Goal: Task Accomplishment & Management: Manage account settings

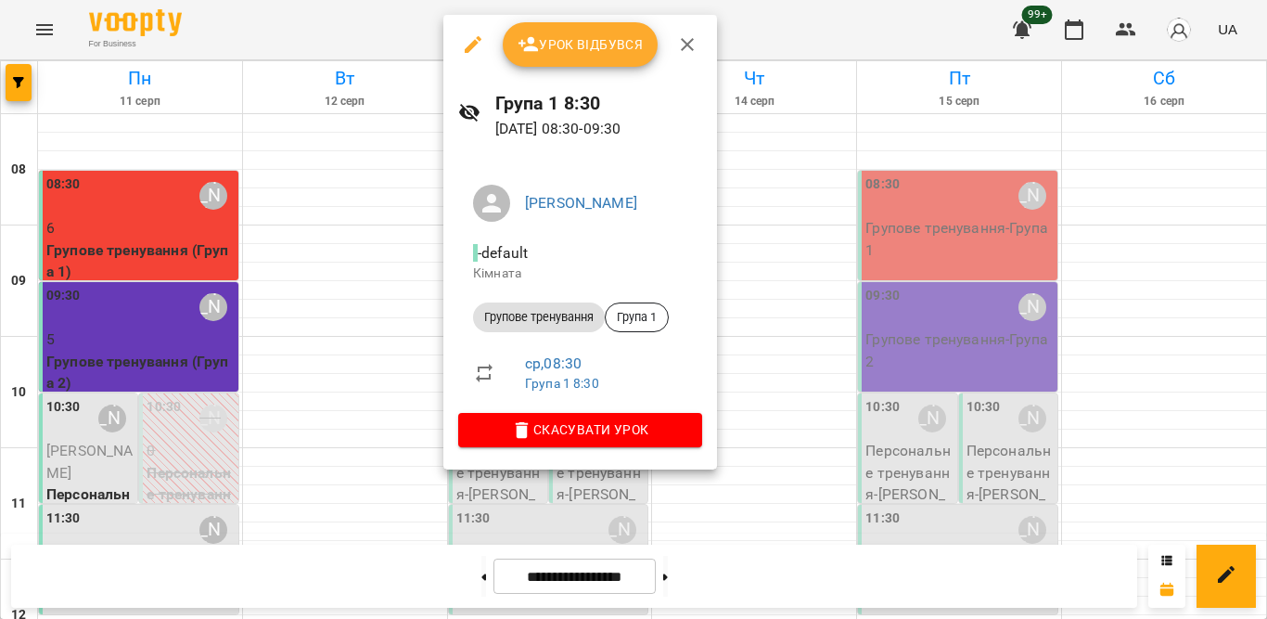
click at [541, 48] on span "Урок відбувся" at bounding box center [581, 44] width 126 height 22
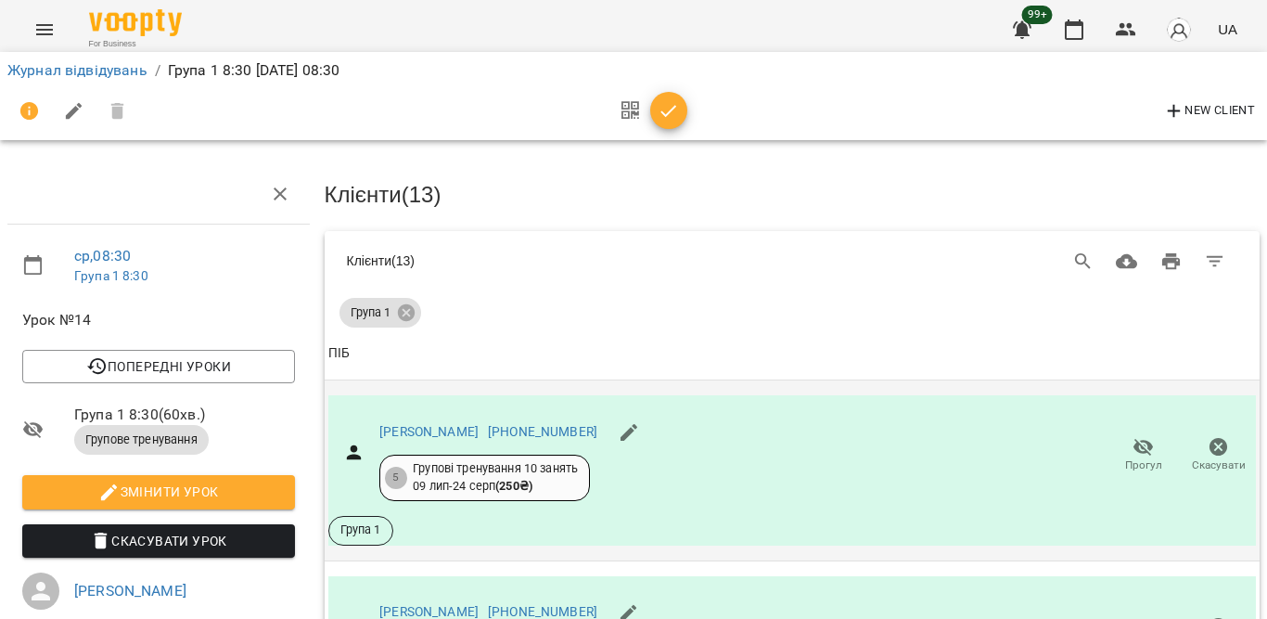
click at [1139, 443] on span "Прогул" at bounding box center [1143, 454] width 53 height 37
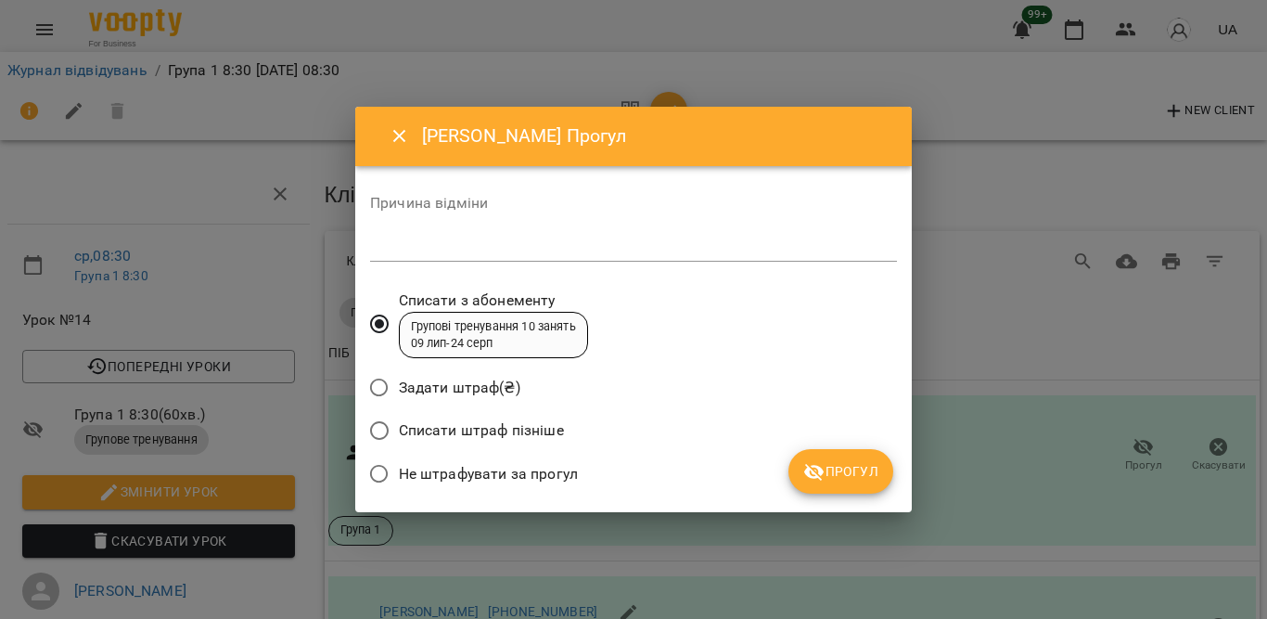
click at [504, 467] on span "Не штрафувати за прогул" at bounding box center [488, 474] width 179 height 22
click at [827, 472] on span "Прогул" at bounding box center [840, 471] width 75 height 22
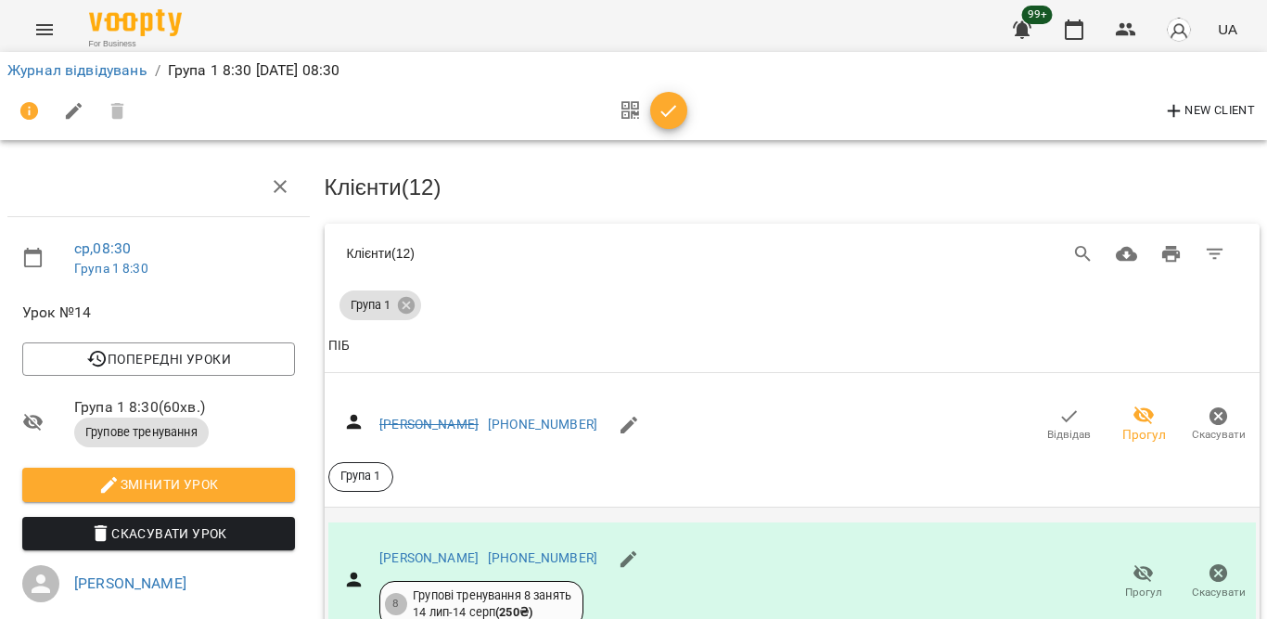
scroll to position [93, 0]
click at [1138, 562] on span "Прогул" at bounding box center [1143, 580] width 53 height 37
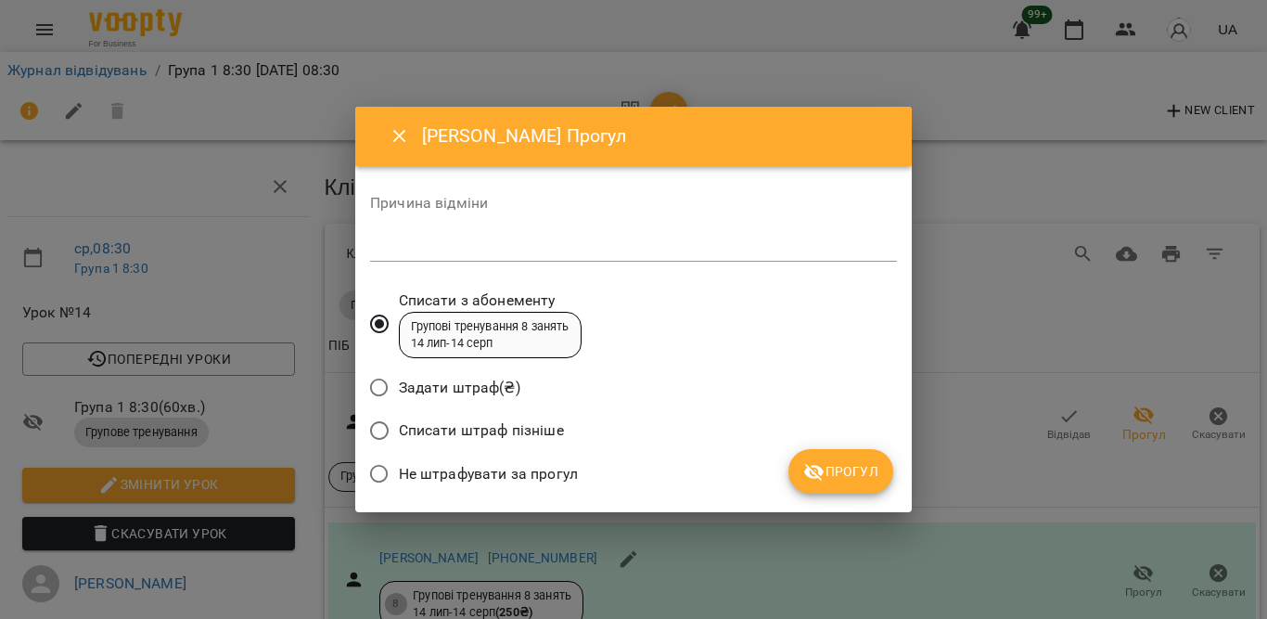
click at [482, 469] on span "Не штрафувати за прогул" at bounding box center [488, 474] width 179 height 22
click at [828, 460] on span "Прогул" at bounding box center [840, 471] width 75 height 22
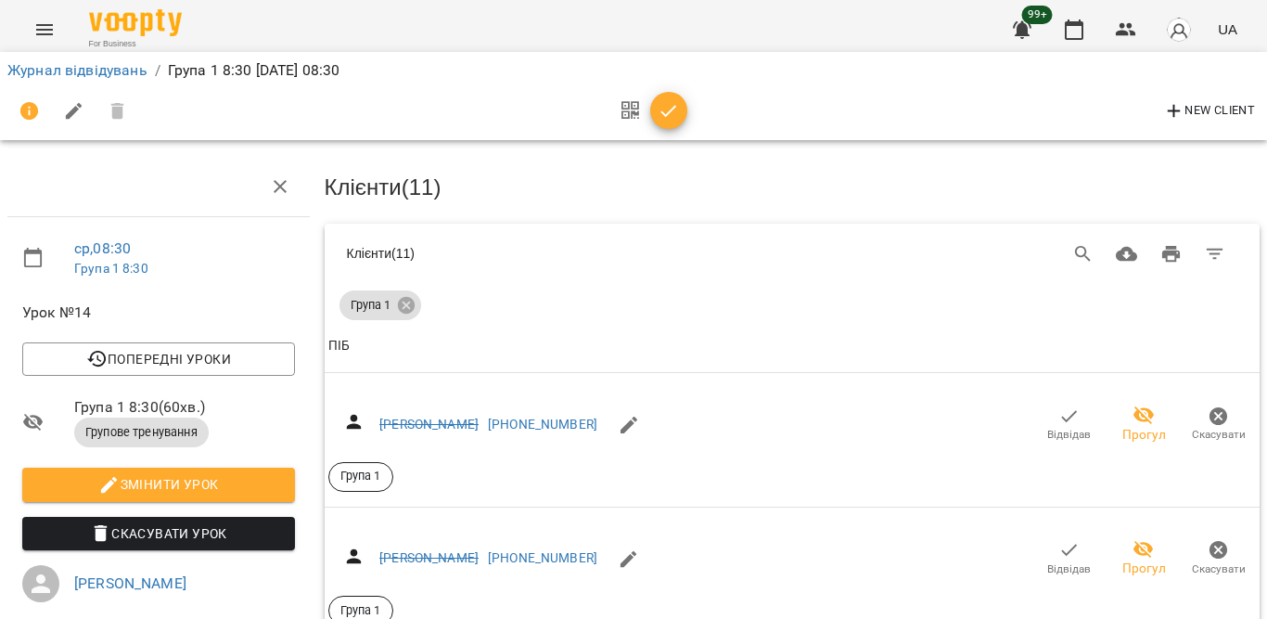
scroll to position [495, 0]
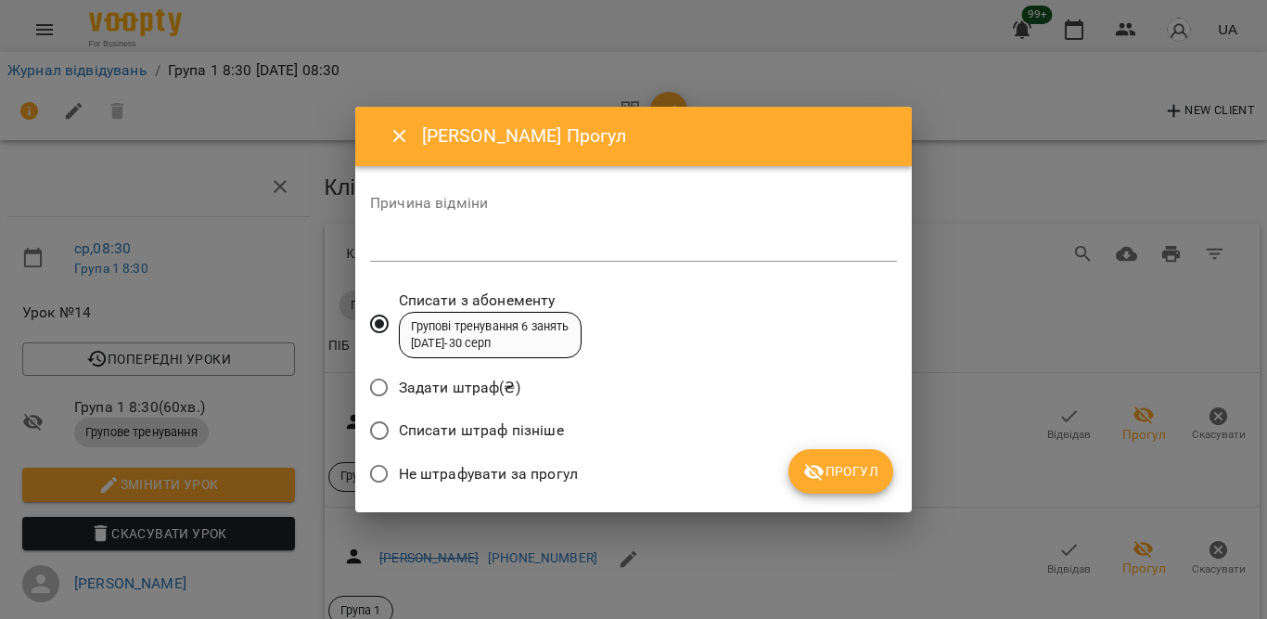
click at [469, 479] on span "Не штрафувати за прогул" at bounding box center [488, 474] width 179 height 22
click at [818, 469] on icon "submit" at bounding box center [814, 472] width 22 height 22
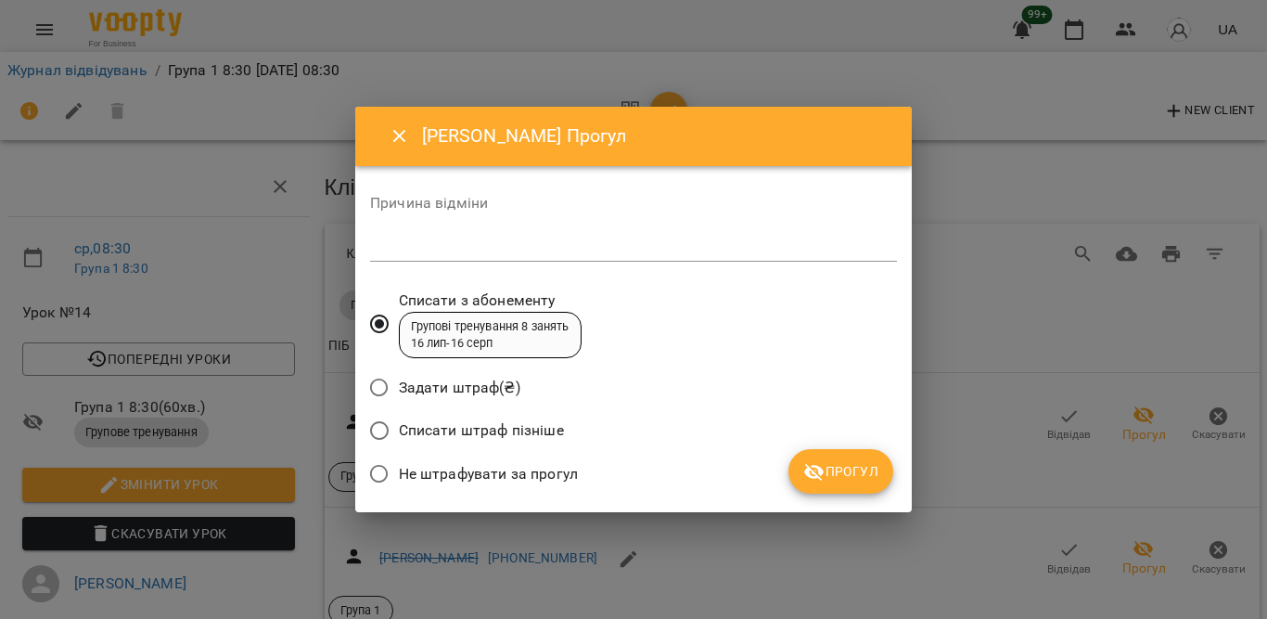
click at [445, 481] on span "Не штрафувати за прогул" at bounding box center [488, 474] width 179 height 22
click at [833, 485] on button "Прогул" at bounding box center [841, 471] width 105 height 45
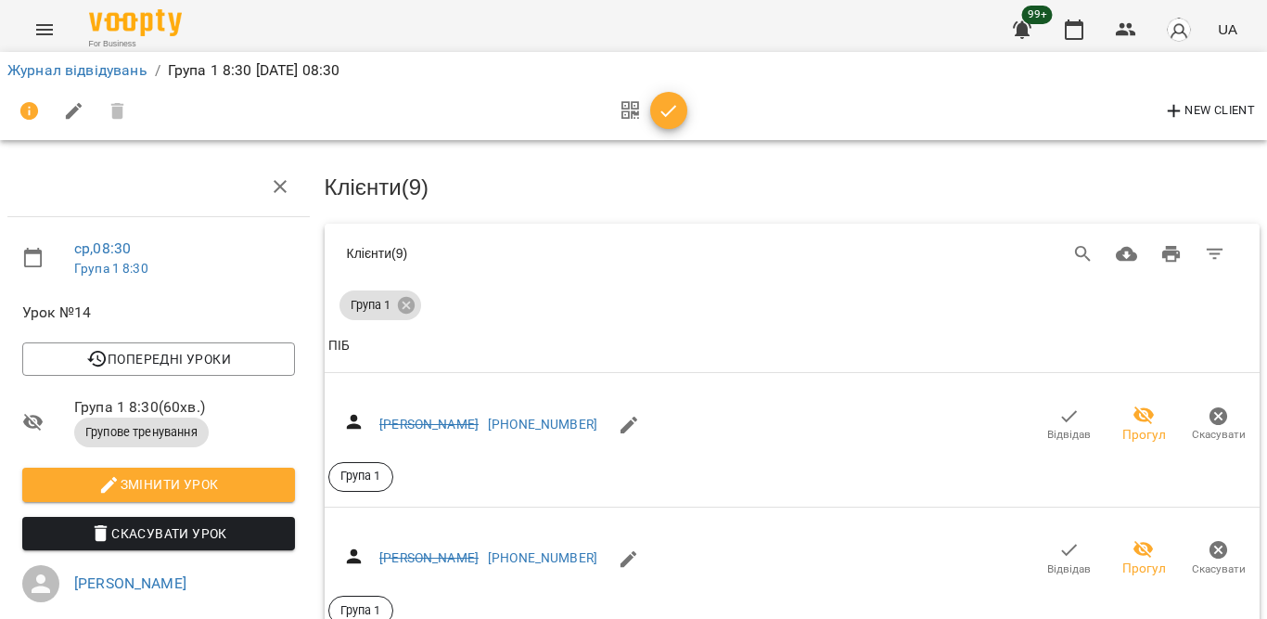
scroll to position [774, 0]
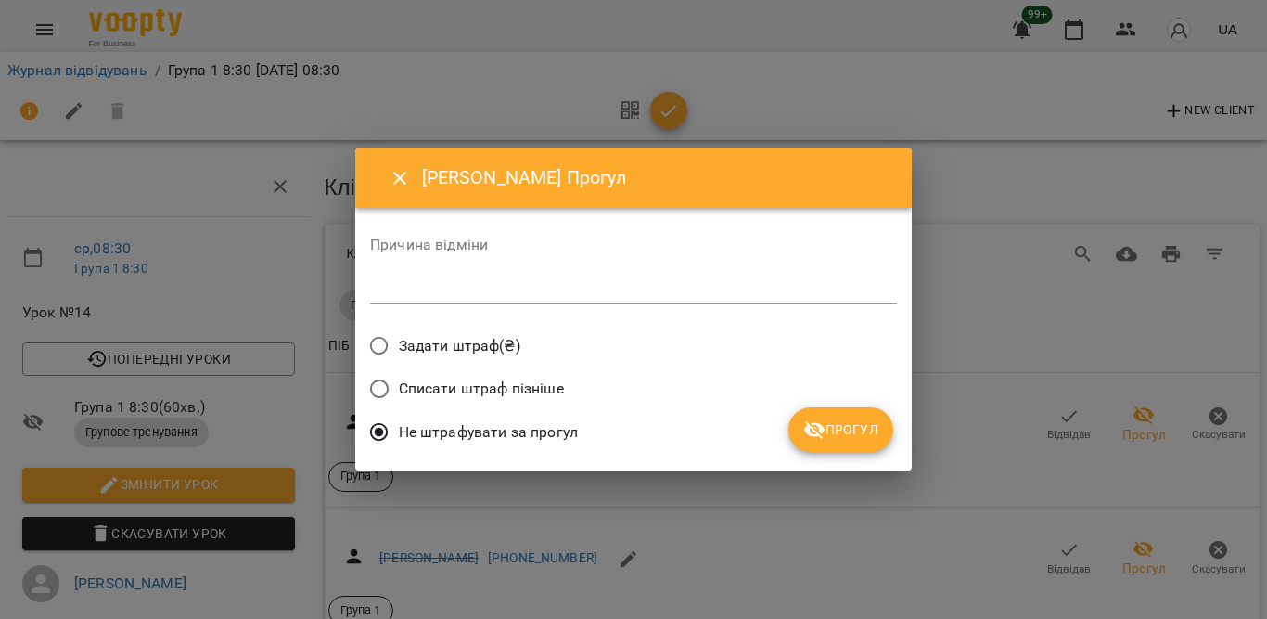
click at [814, 424] on icon "submit" at bounding box center [814, 430] width 20 height 18
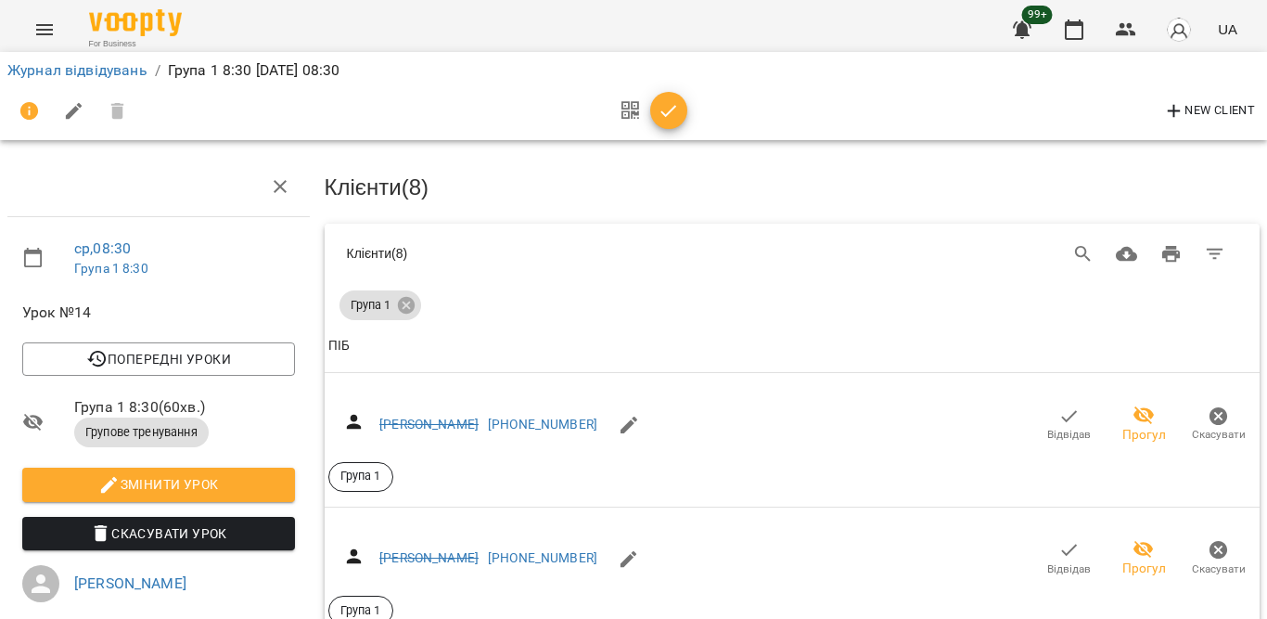
scroll to position [867, 0]
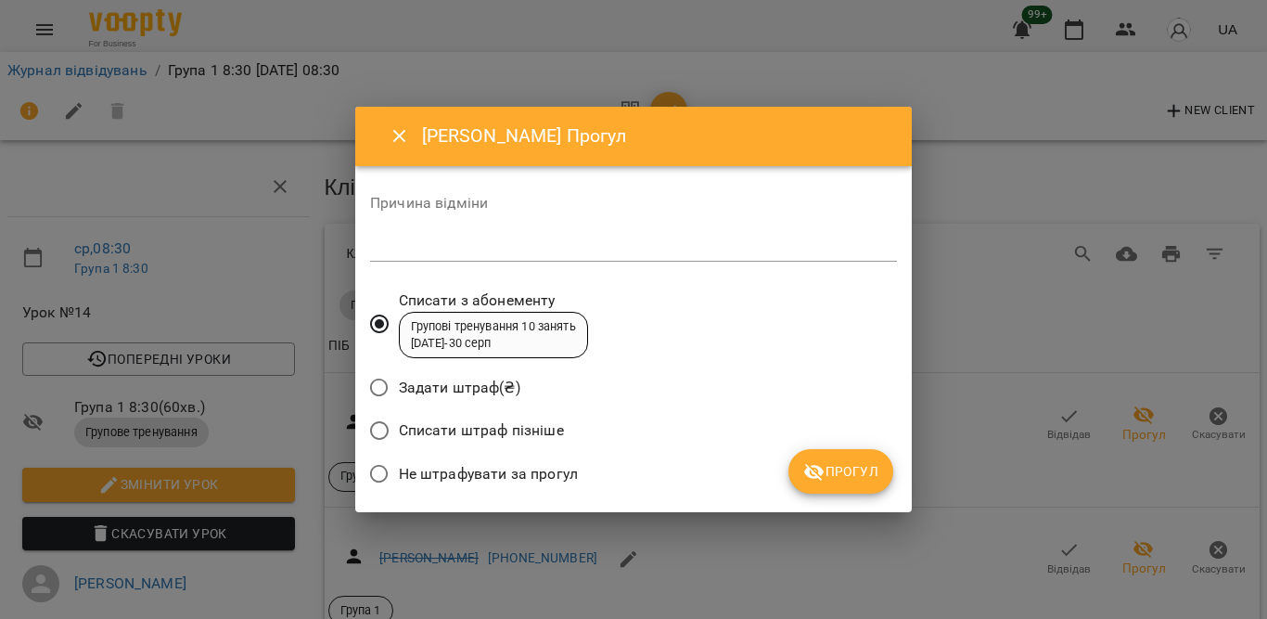
click at [526, 468] on span "Не штрафувати за прогул" at bounding box center [488, 474] width 179 height 22
click at [822, 469] on icon "submit" at bounding box center [814, 472] width 22 height 22
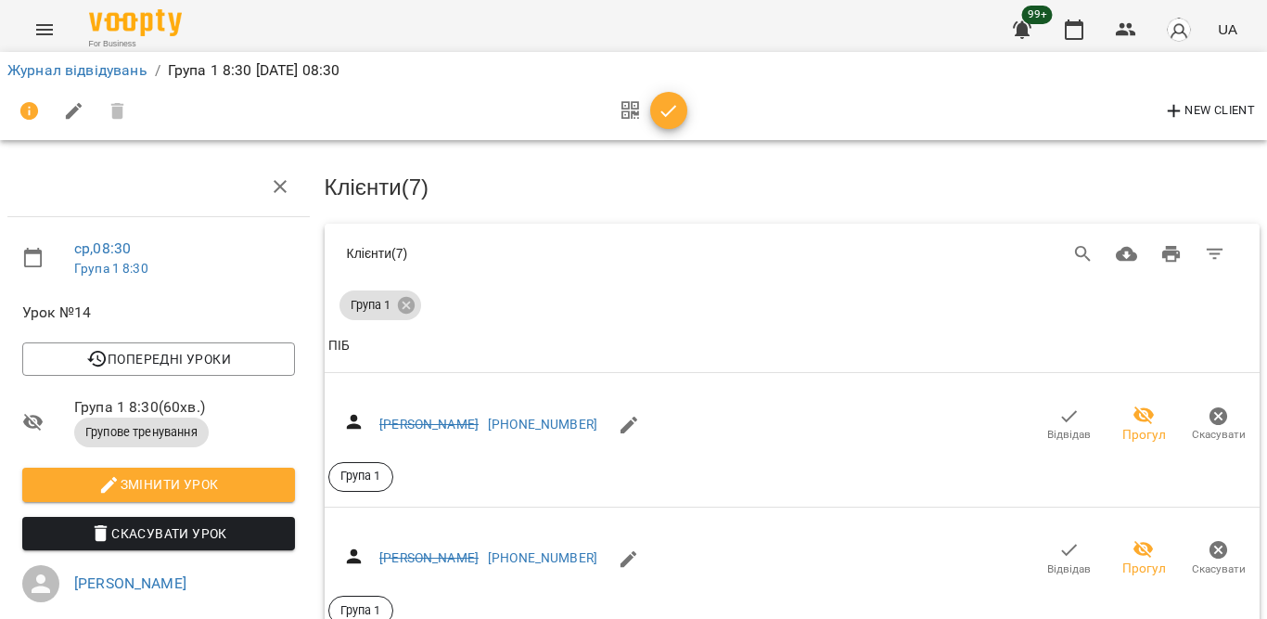
scroll to position [959, 0]
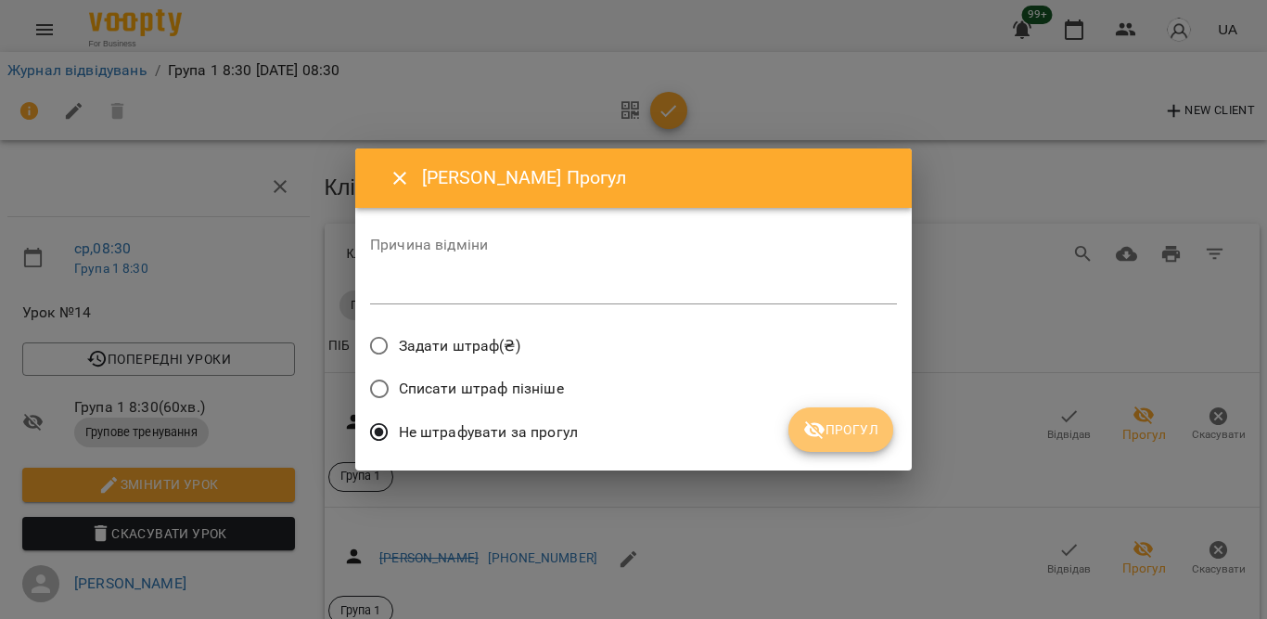
click at [868, 434] on span "Прогул" at bounding box center [840, 429] width 75 height 22
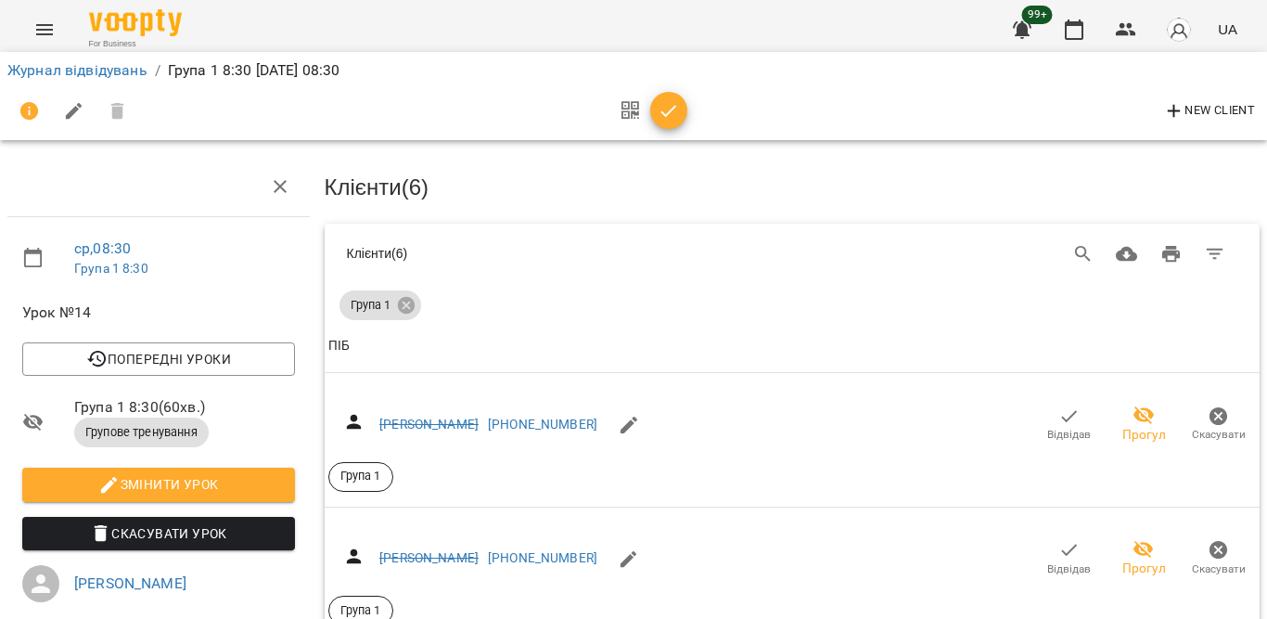
scroll to position [1238, 0]
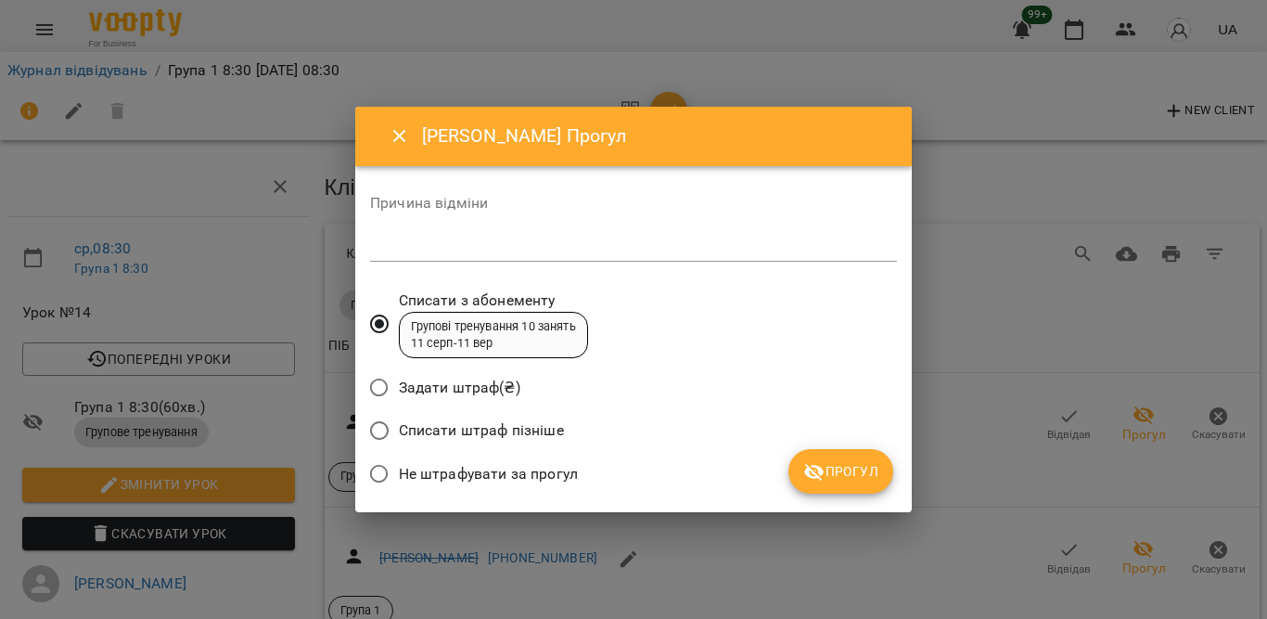
click at [522, 476] on span "Не штрафувати за прогул" at bounding box center [488, 474] width 179 height 22
click at [841, 467] on span "Прогул" at bounding box center [840, 471] width 75 height 22
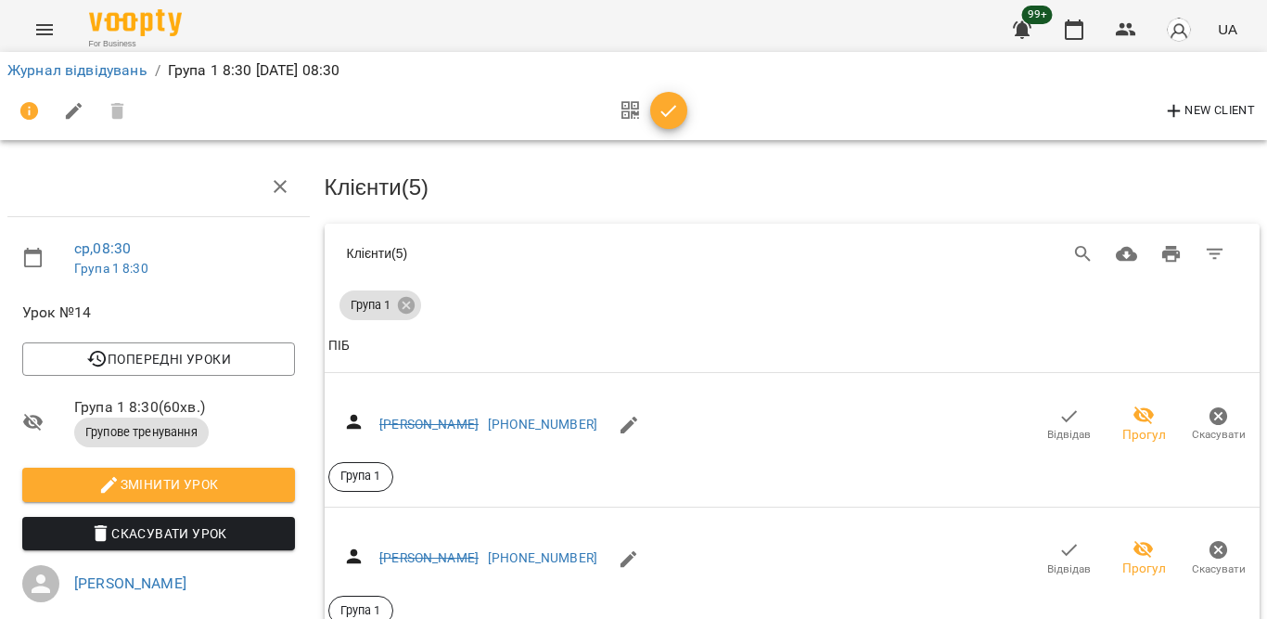
scroll to position [1552, 0]
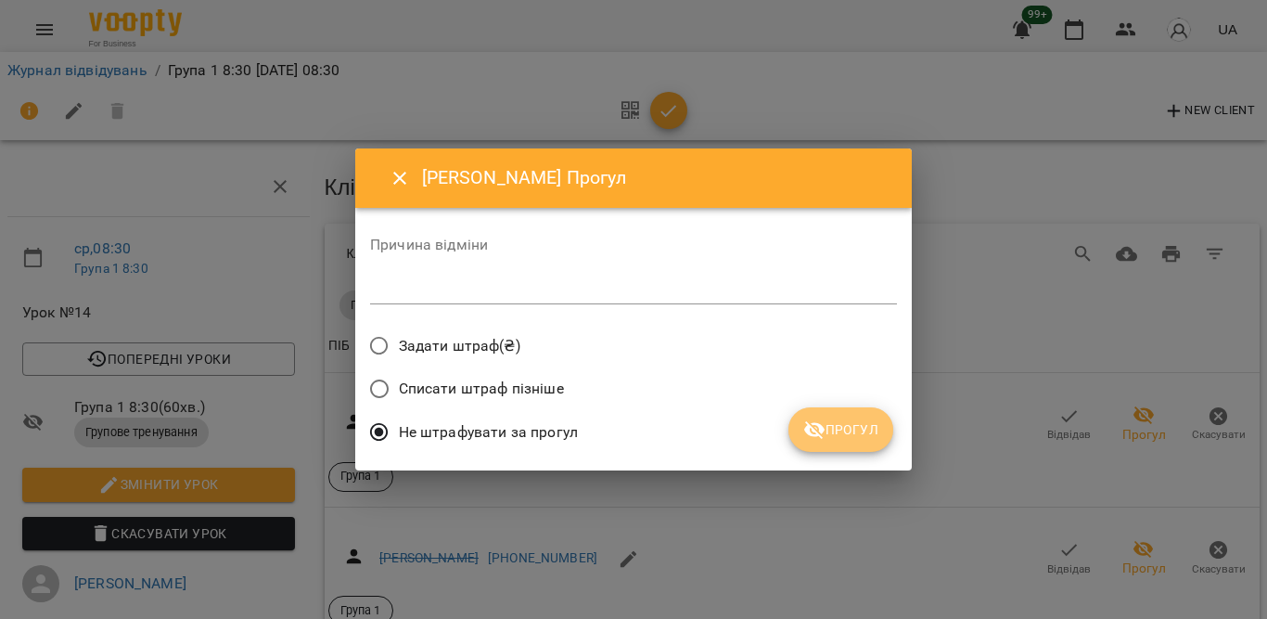
click at [831, 439] on span "Прогул" at bounding box center [840, 429] width 75 height 22
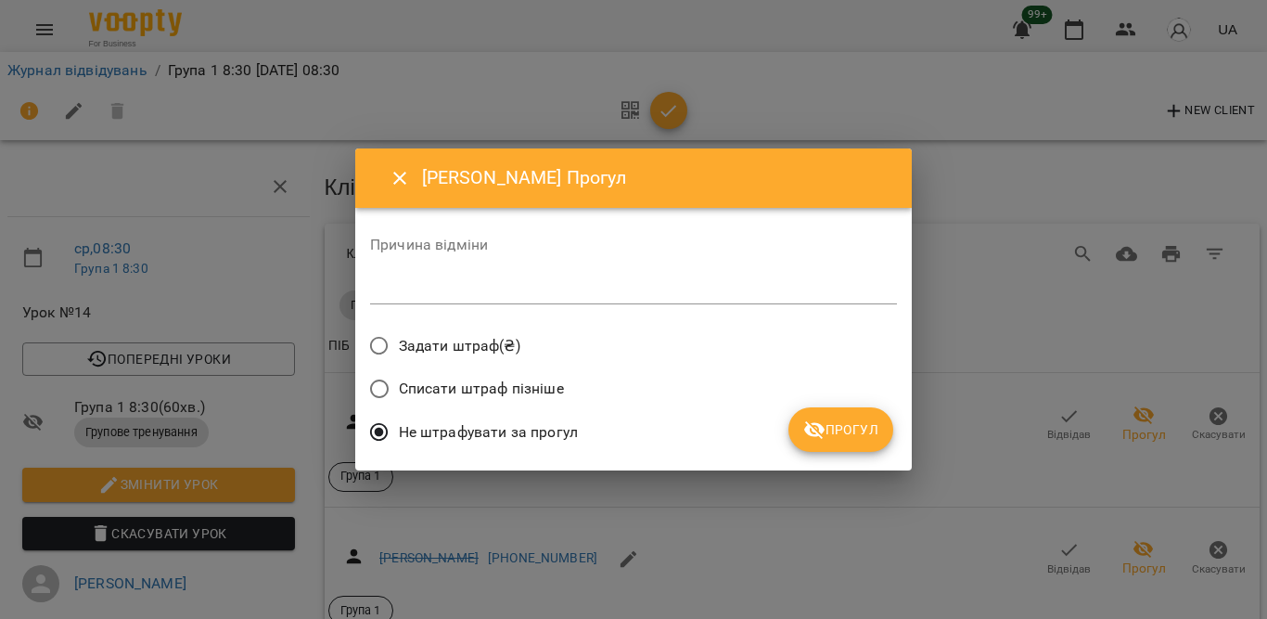
click at [842, 430] on span "Прогул" at bounding box center [840, 429] width 75 height 22
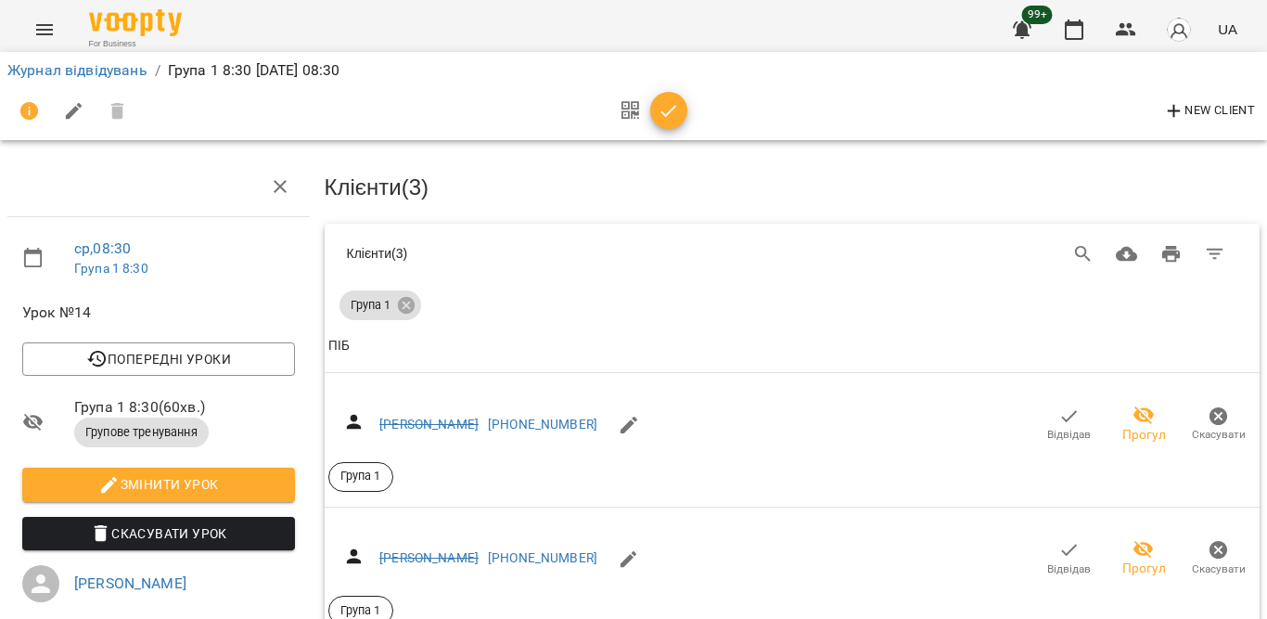
scroll to position [1721, 0]
click at [676, 106] on icon "button" at bounding box center [669, 111] width 22 height 22
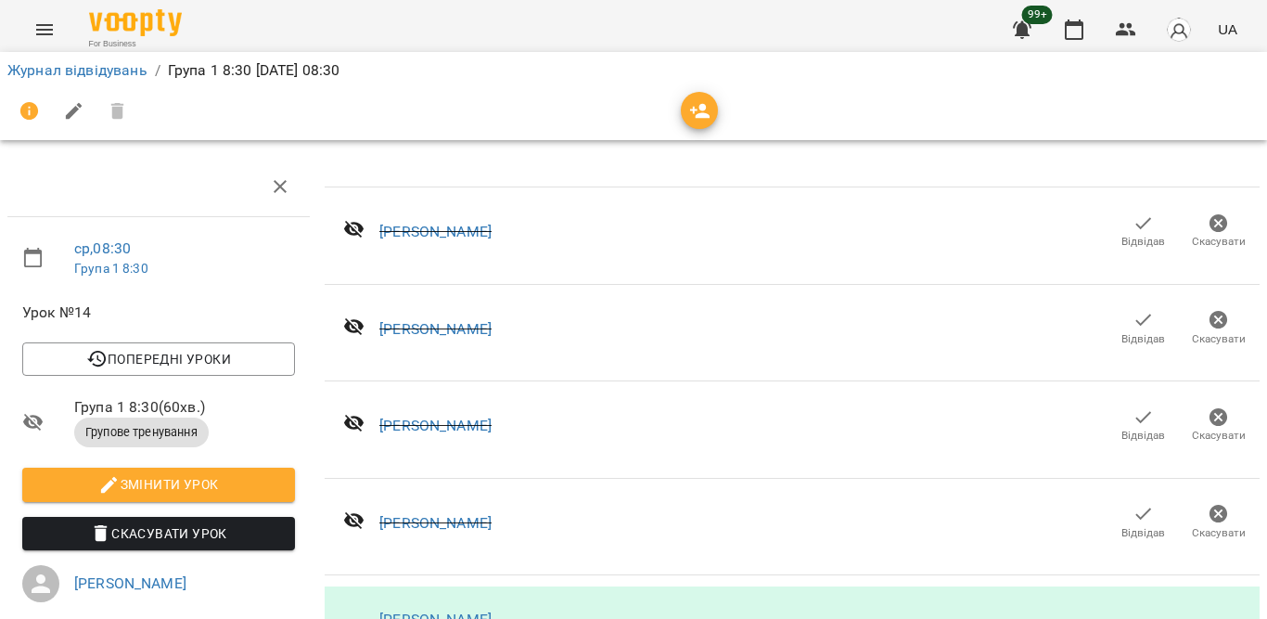
scroll to position [1008, 0]
click at [1069, 12] on button "button" at bounding box center [1074, 29] width 45 height 45
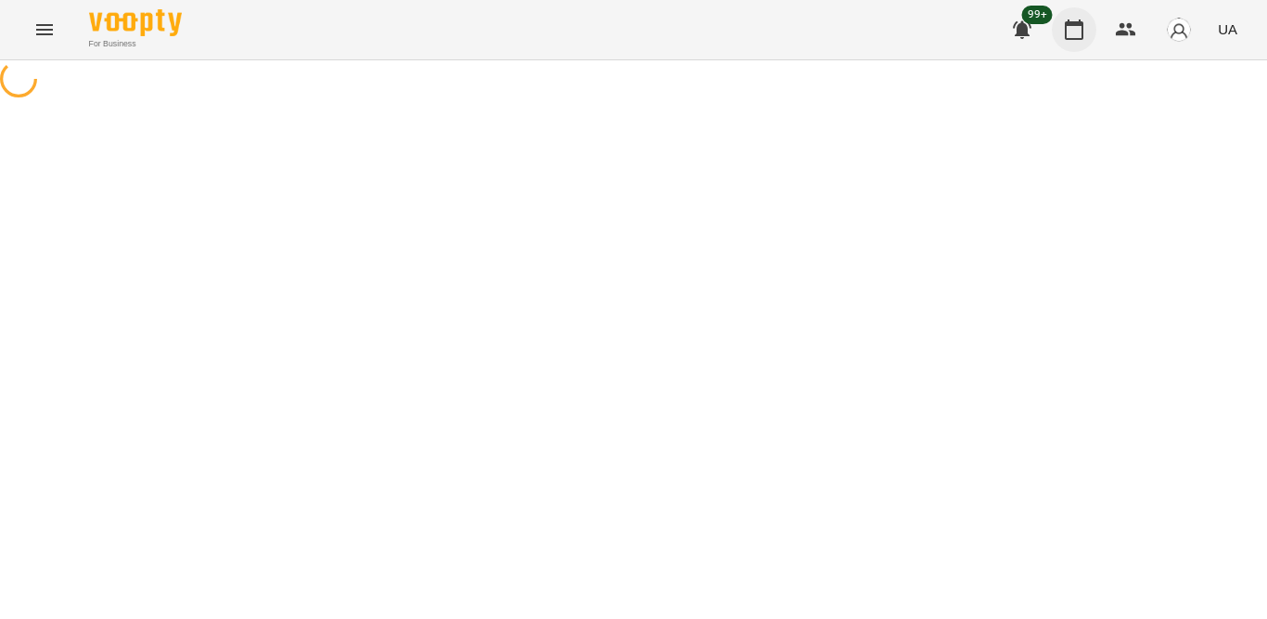
click at [1069, 12] on button "button" at bounding box center [1074, 29] width 45 height 45
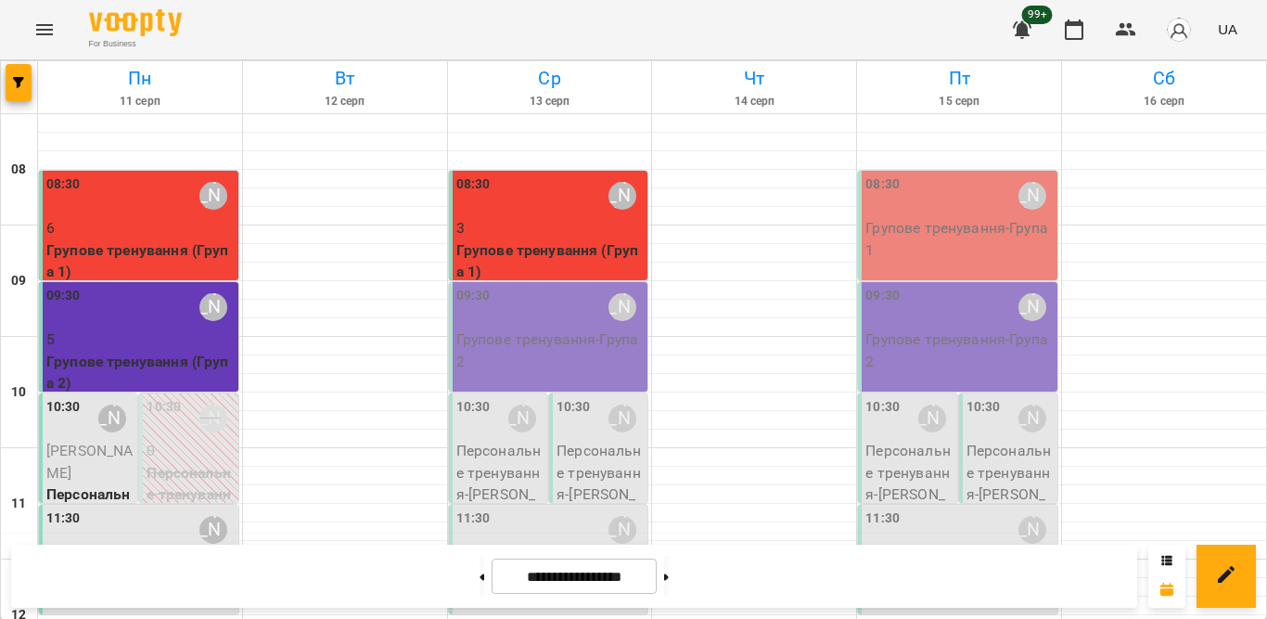
scroll to position [464, 0]
click at [669, 571] on button at bounding box center [666, 576] width 5 height 41
type input "**********"
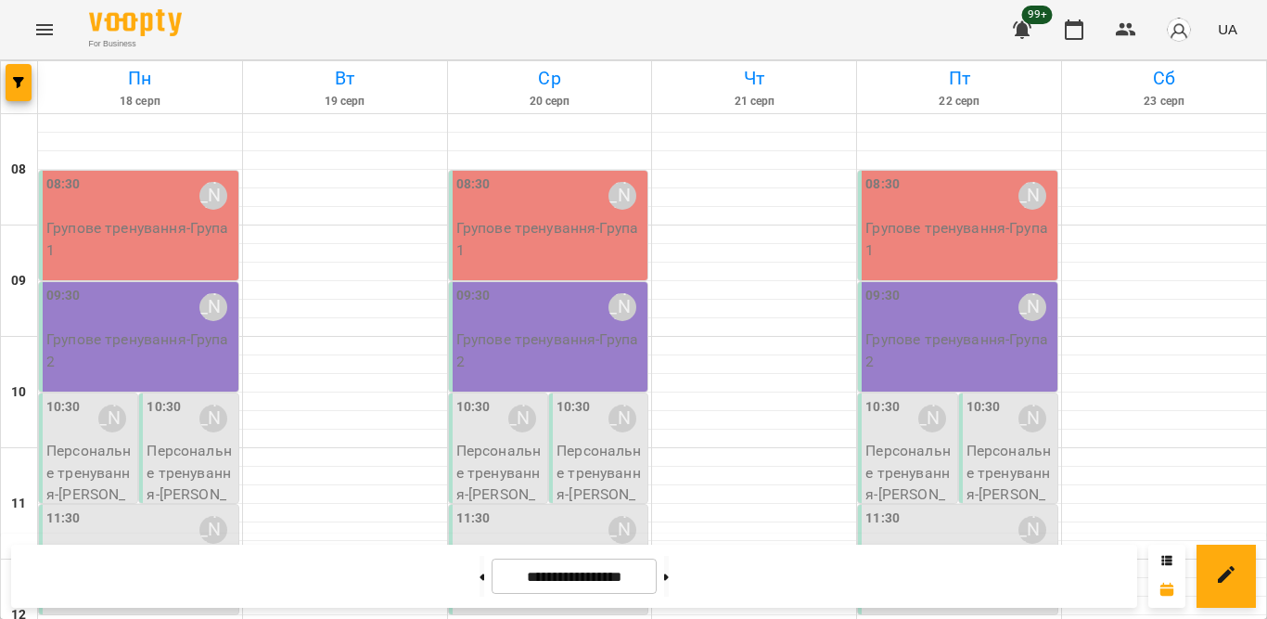
drag, startPoint x: 1266, startPoint y: 167, endPoint x: 750, endPoint y: 185, distance: 517.1
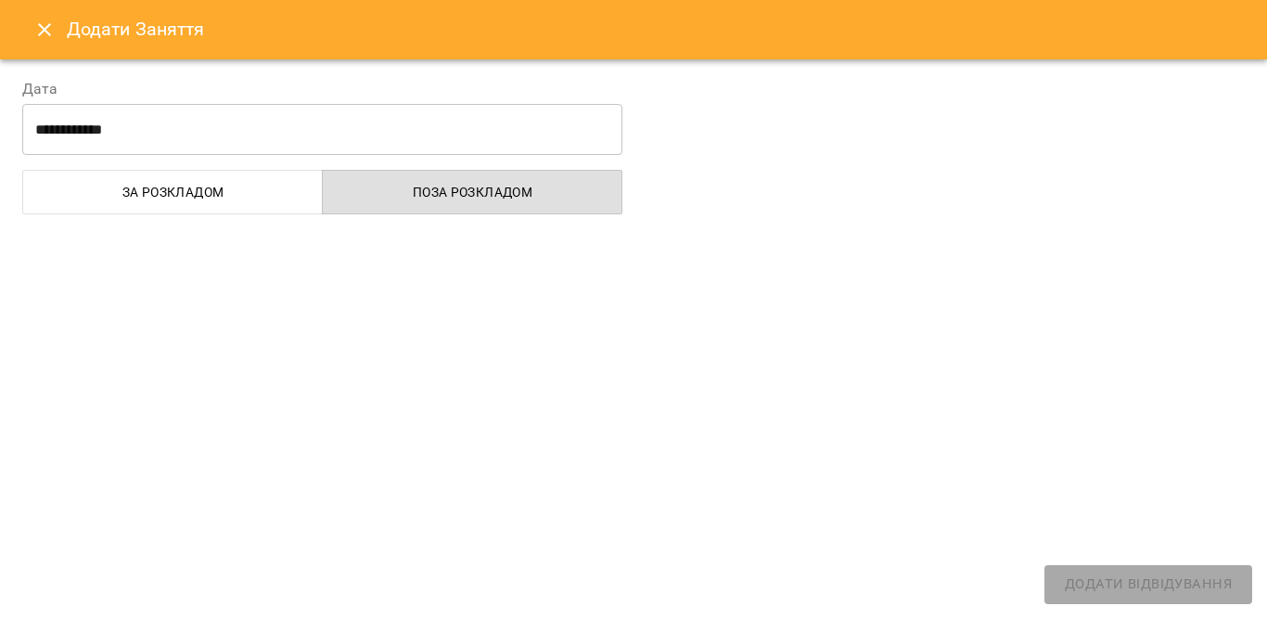
select select
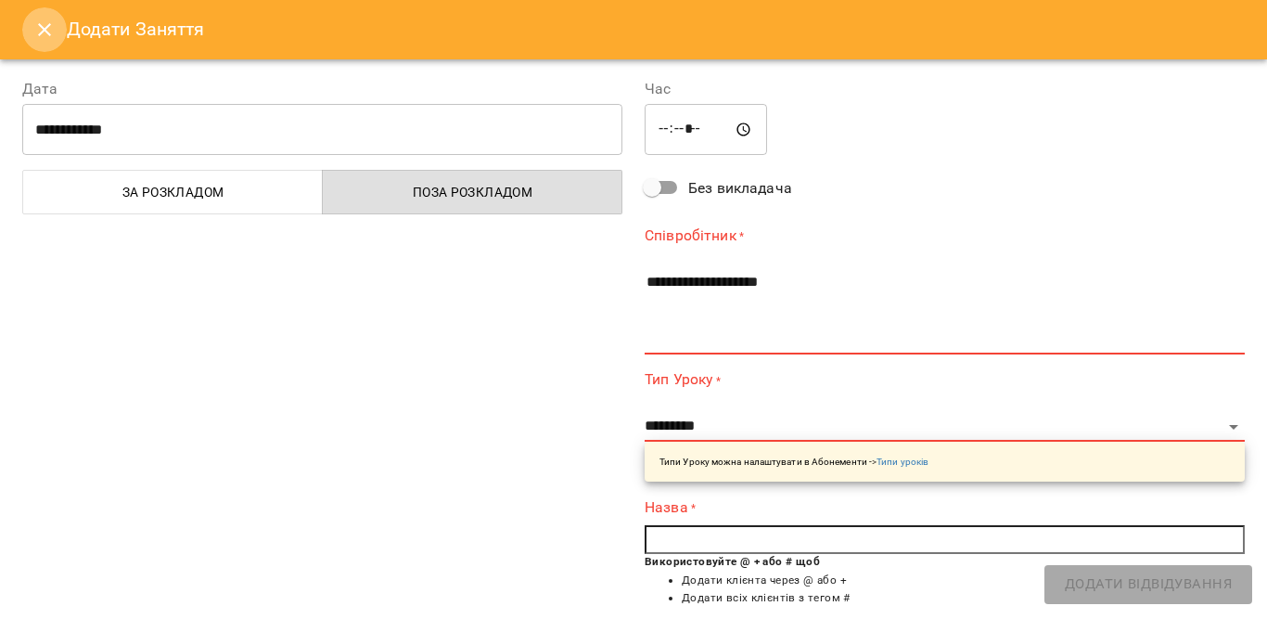
click at [36, 26] on icon "Close" at bounding box center [44, 30] width 22 height 22
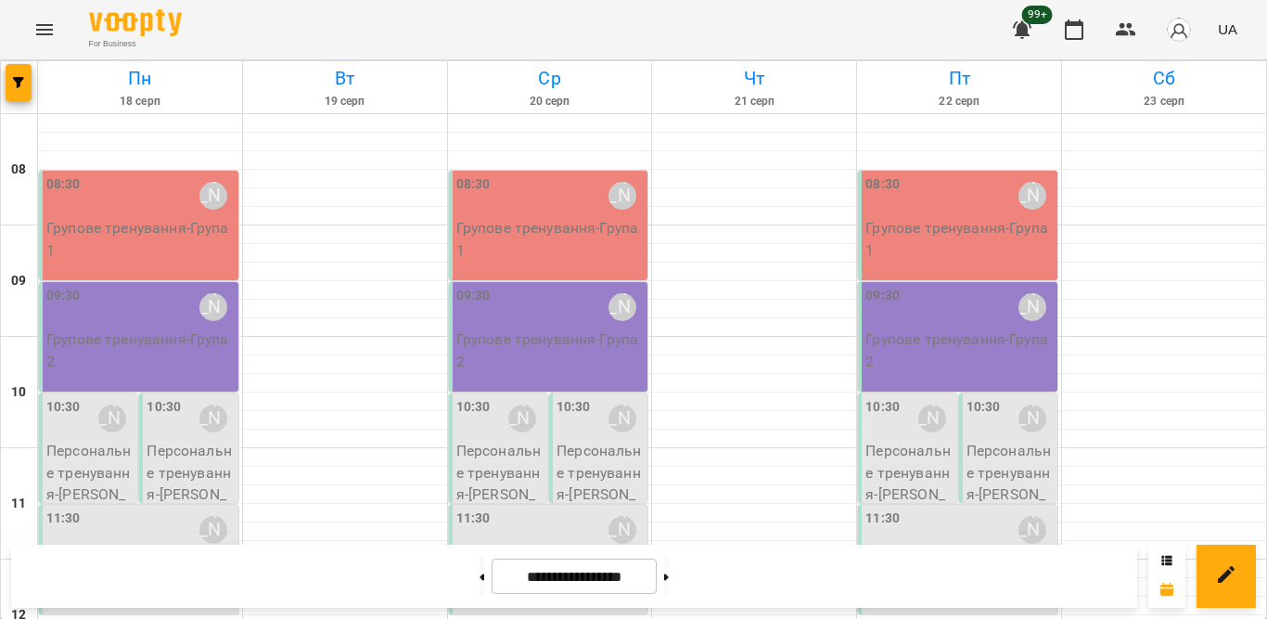
scroll to position [0, 0]
click at [480, 581] on button at bounding box center [482, 576] width 5 height 41
type input "**********"
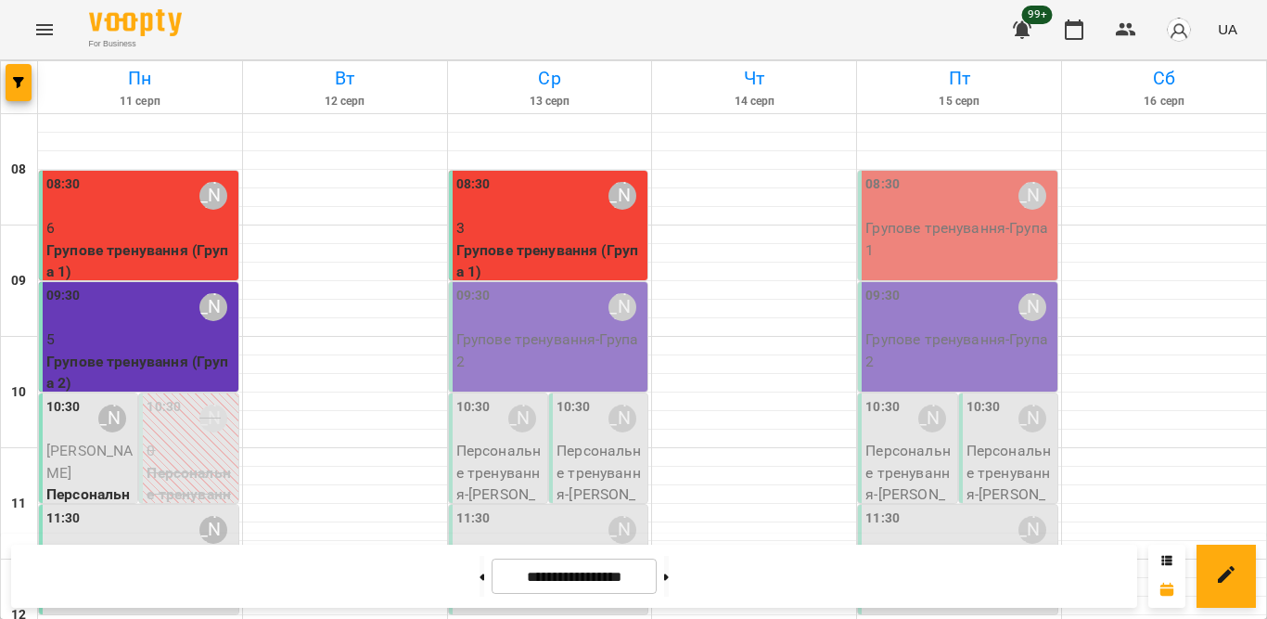
click at [520, 220] on p "3" at bounding box center [550, 228] width 188 height 22
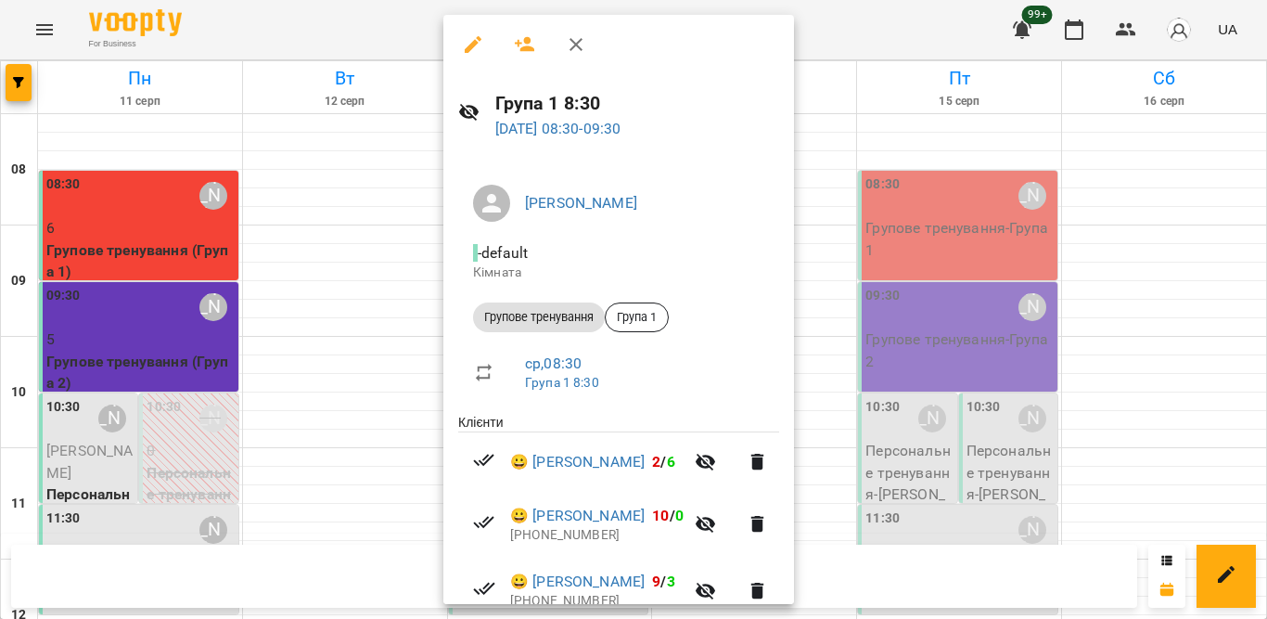
click at [584, 39] on icon "button" at bounding box center [576, 44] width 22 height 22
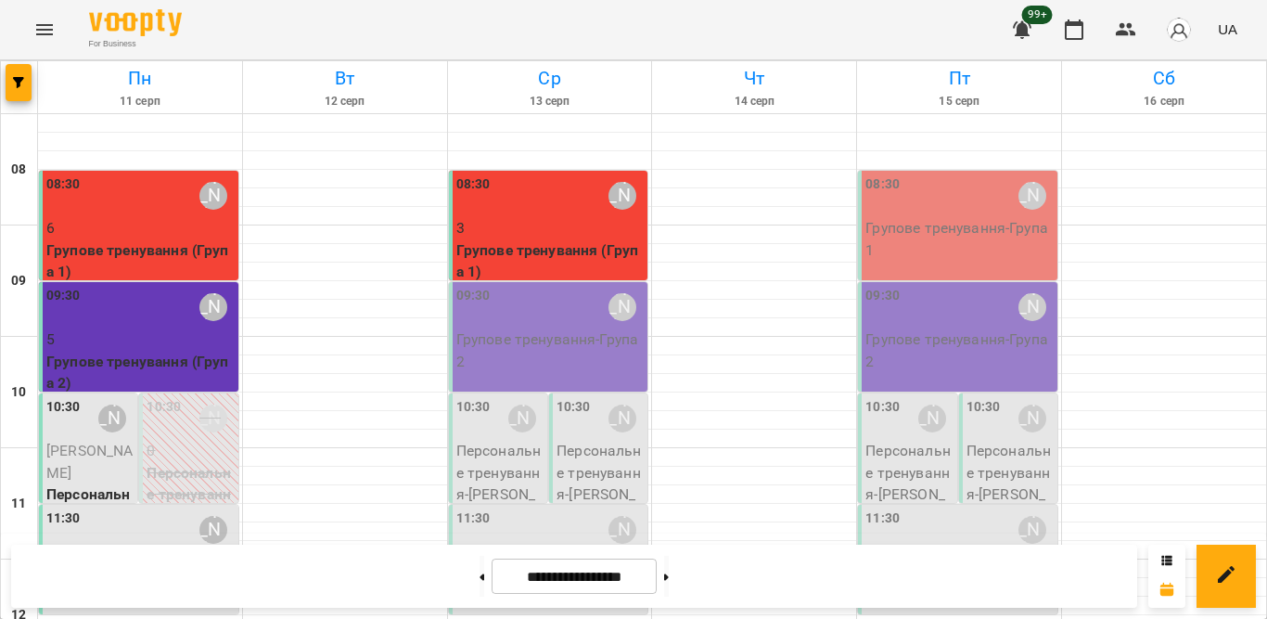
scroll to position [399, 0]
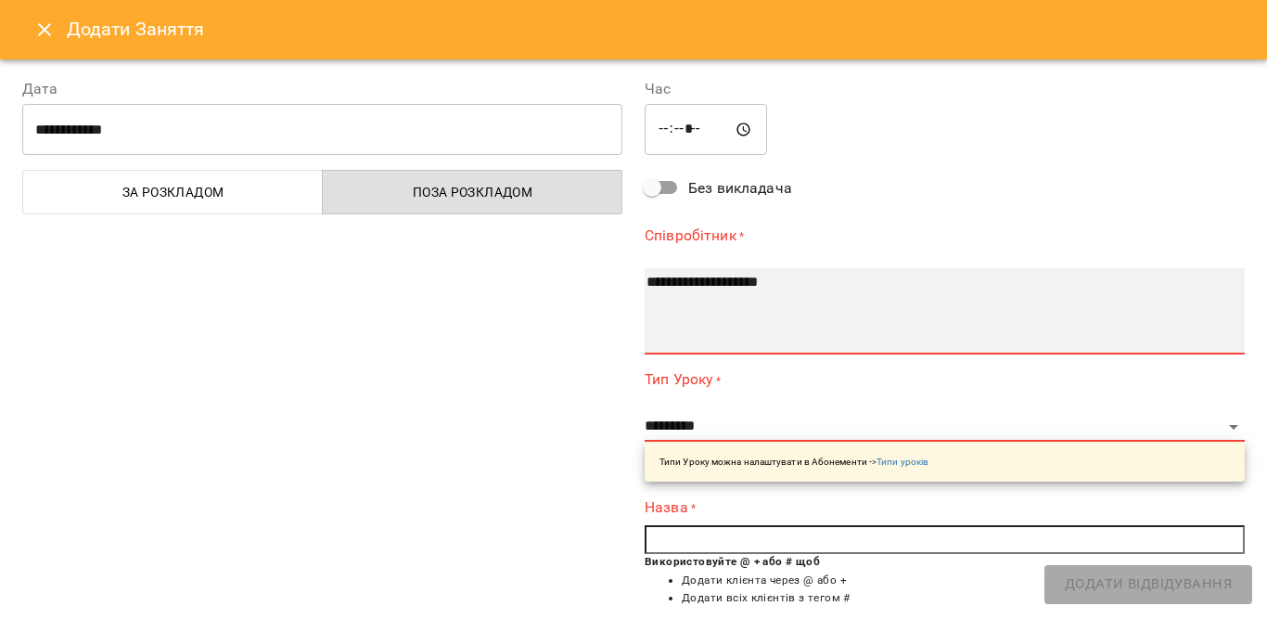
click at [687, 338] on select "**********" at bounding box center [945, 311] width 600 height 86
drag, startPoint x: 811, startPoint y: 96, endPoint x: 725, endPoint y: 275, distance: 197.9
select select "**********"
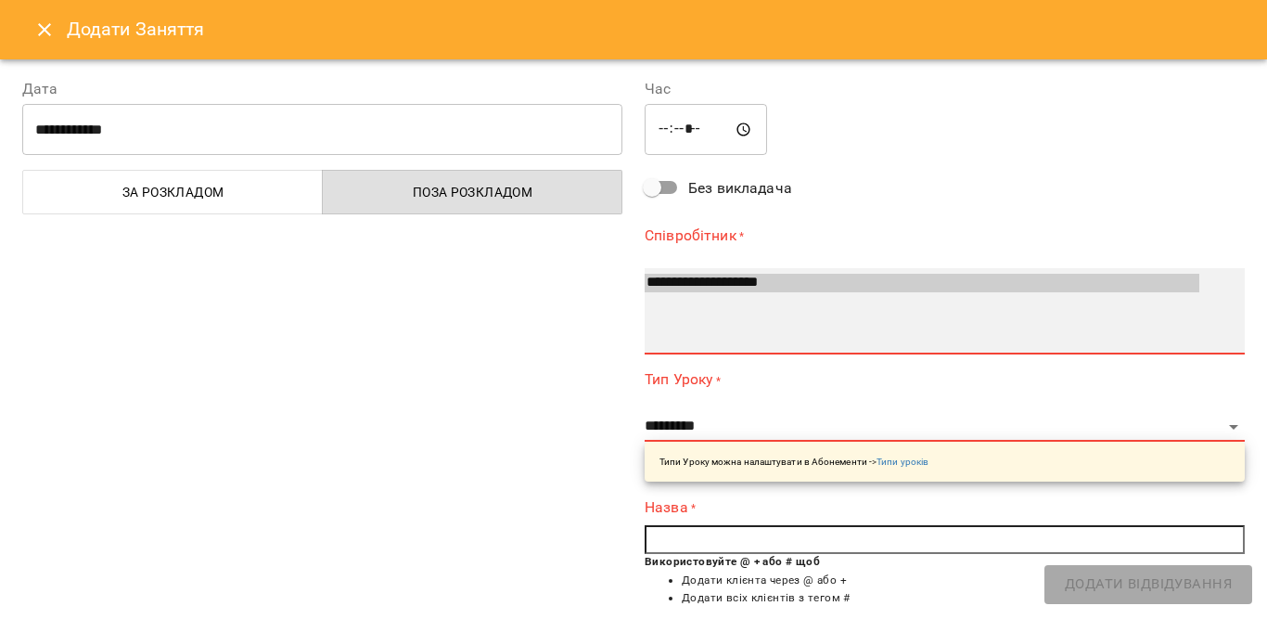
click at [724, 276] on option "**********" at bounding box center [922, 283] width 555 height 19
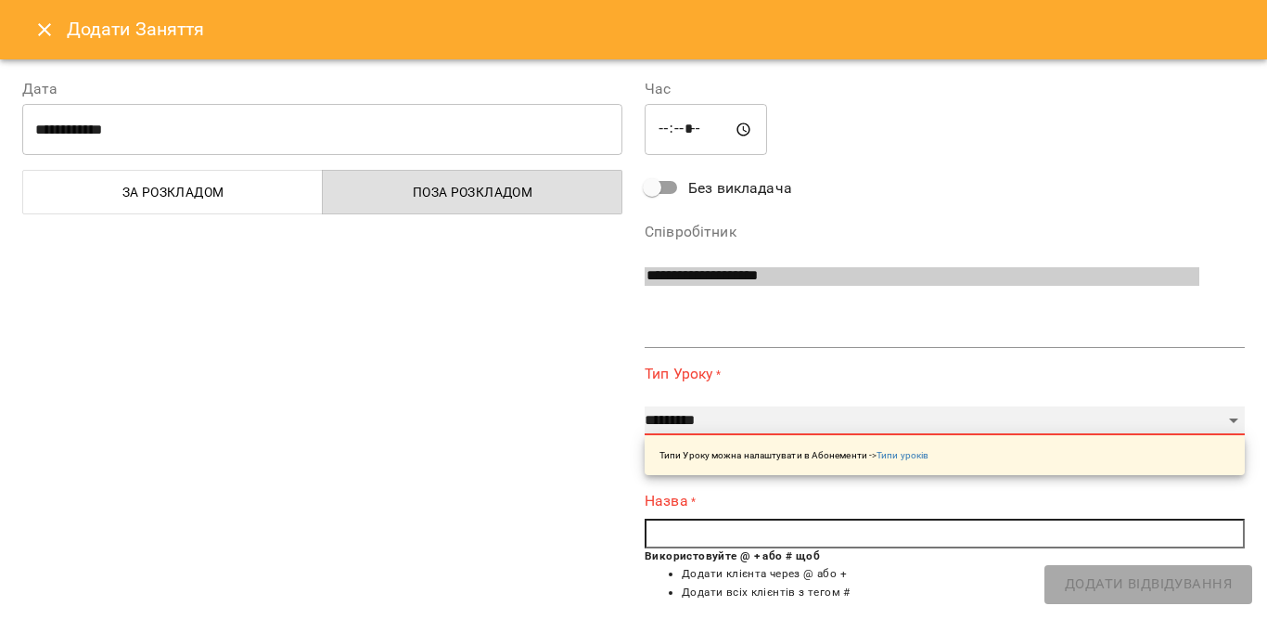
click at [694, 419] on select "**********" at bounding box center [945, 421] width 600 height 30
select select "**********"
click at [645, 406] on select "**********" at bounding box center [945, 421] width 600 height 30
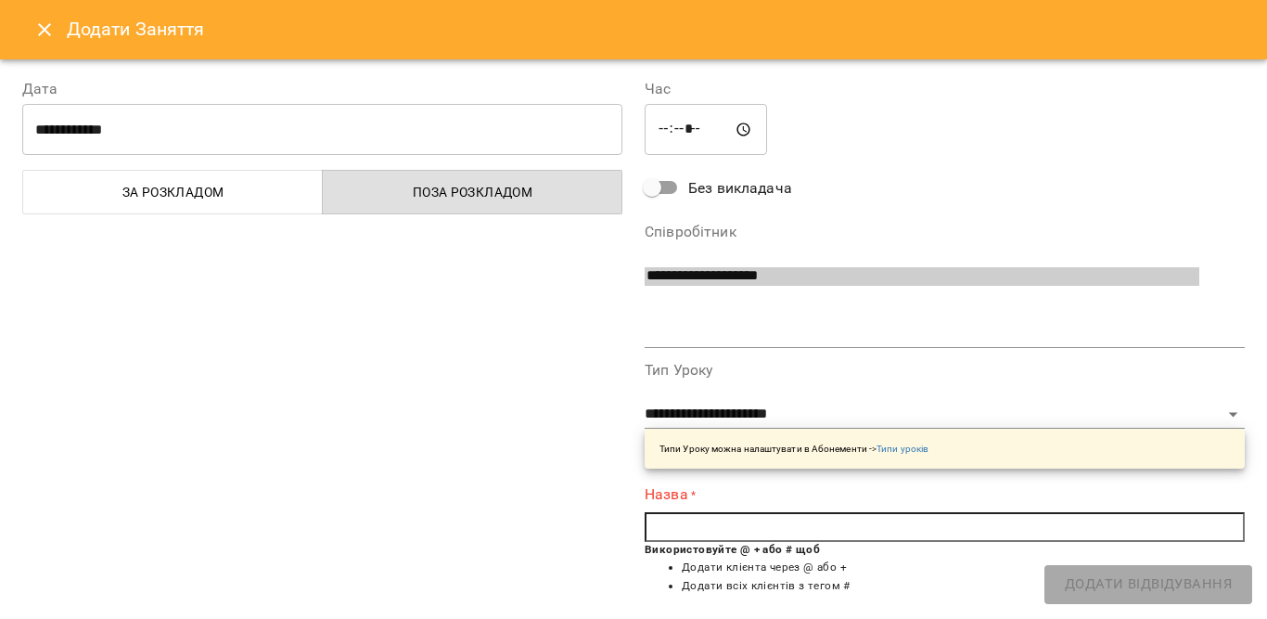
click at [691, 525] on input "text" at bounding box center [945, 527] width 600 height 30
click at [33, 28] on icon "Close" at bounding box center [44, 30] width 22 height 22
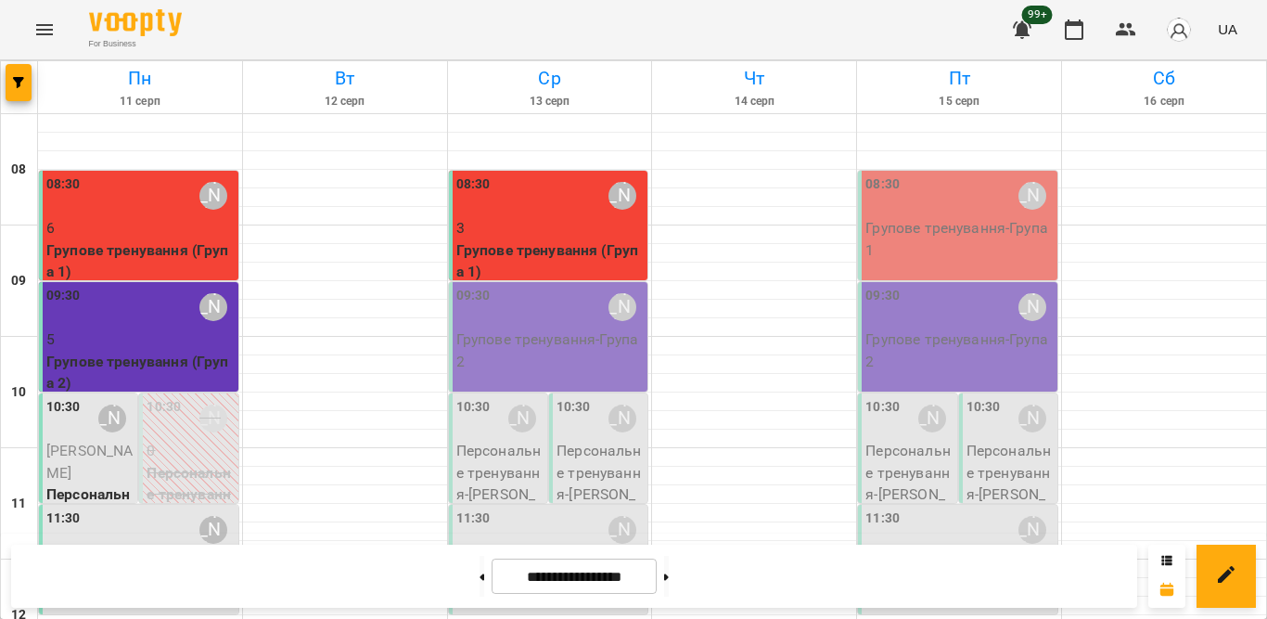
scroll to position [0, 0]
click at [531, 212] on div "08:30 [PERSON_NAME]" at bounding box center [550, 195] width 188 height 43
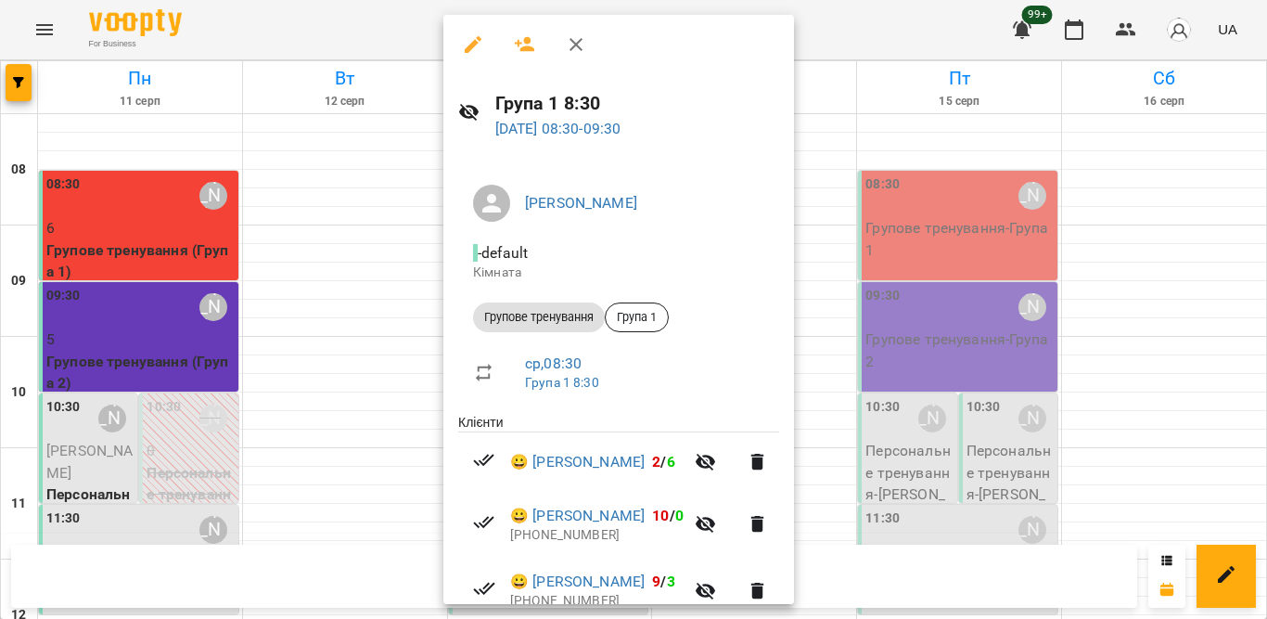
click at [580, 46] on icon "button" at bounding box center [576, 44] width 22 height 22
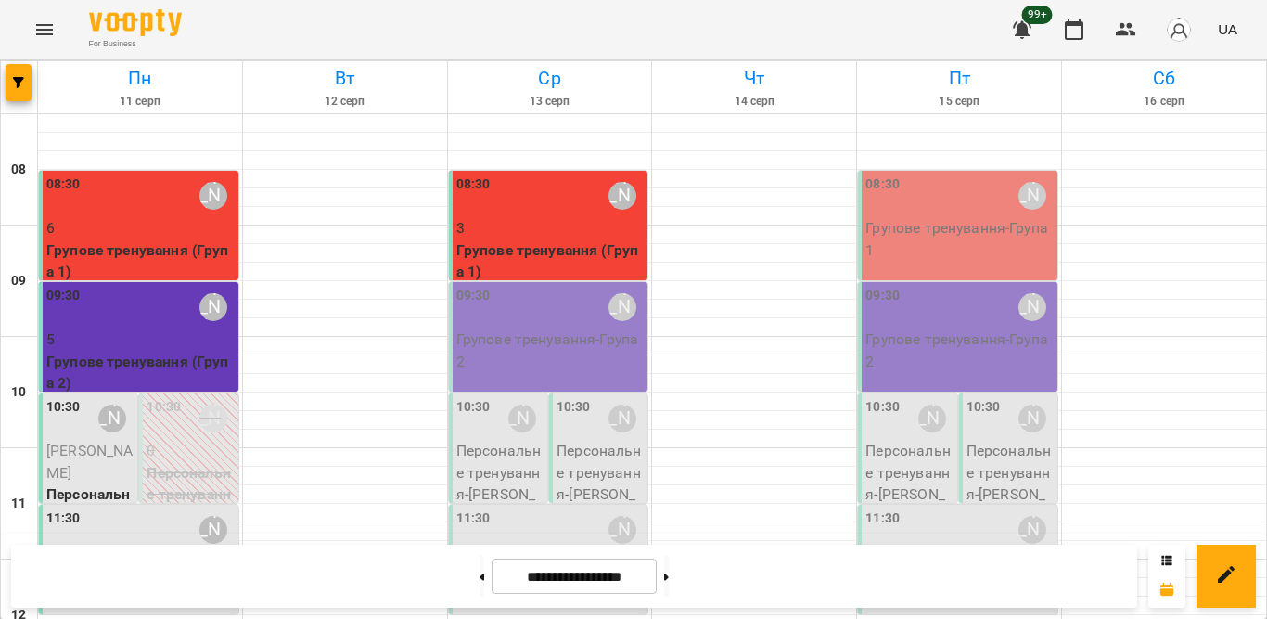
click at [557, 335] on p "Групове тренування - Група 2" at bounding box center [550, 350] width 188 height 44
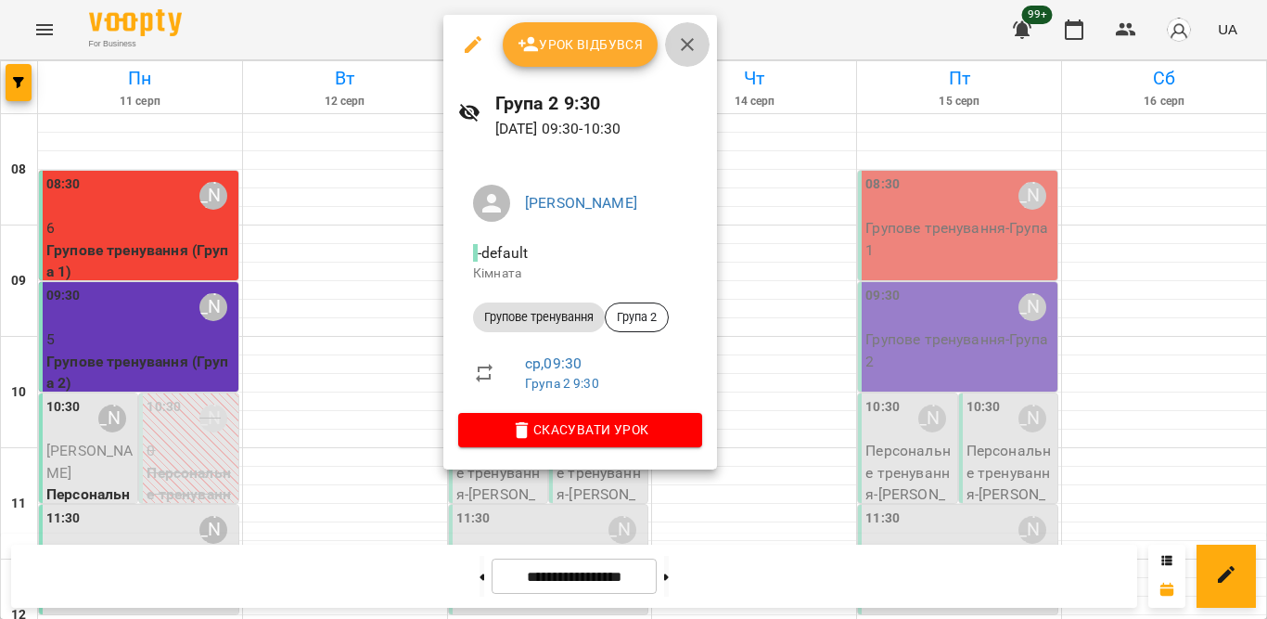
click at [689, 45] on icon "button" at bounding box center [687, 44] width 13 height 13
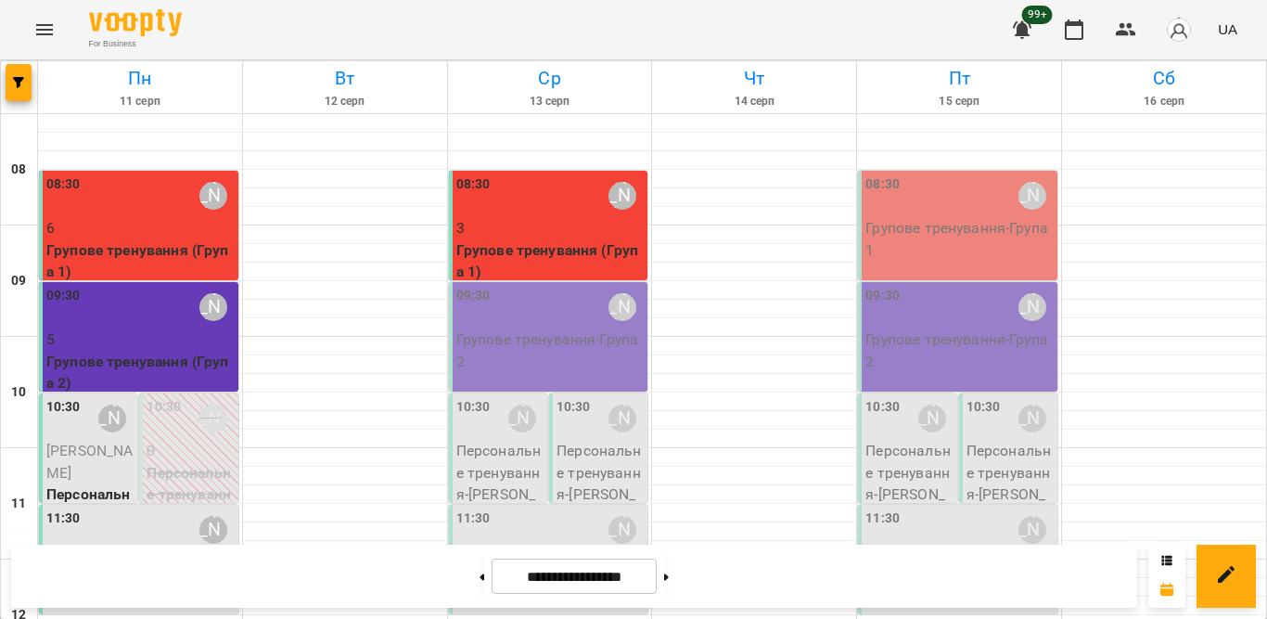
click at [527, 325] on div "09:30 [PERSON_NAME]" at bounding box center [550, 307] width 188 height 43
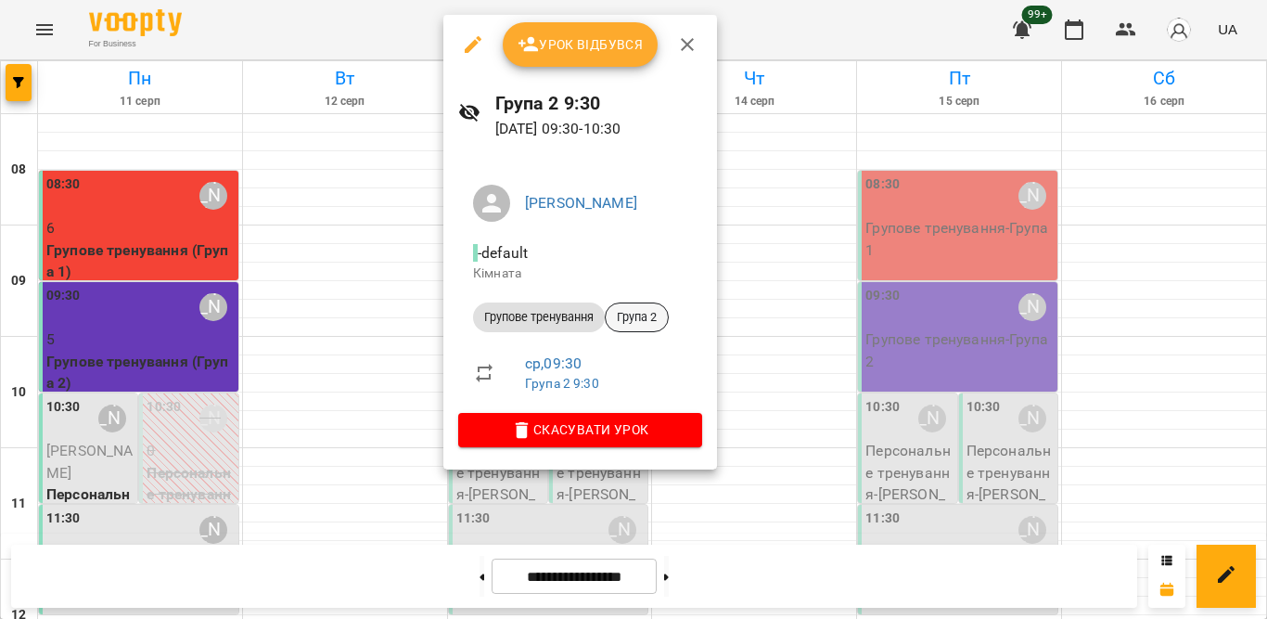
drag, startPoint x: 641, startPoint y: 312, endPoint x: 622, endPoint y: 315, distance: 19.7
click at [622, 315] on span "Група 2" at bounding box center [637, 317] width 62 height 17
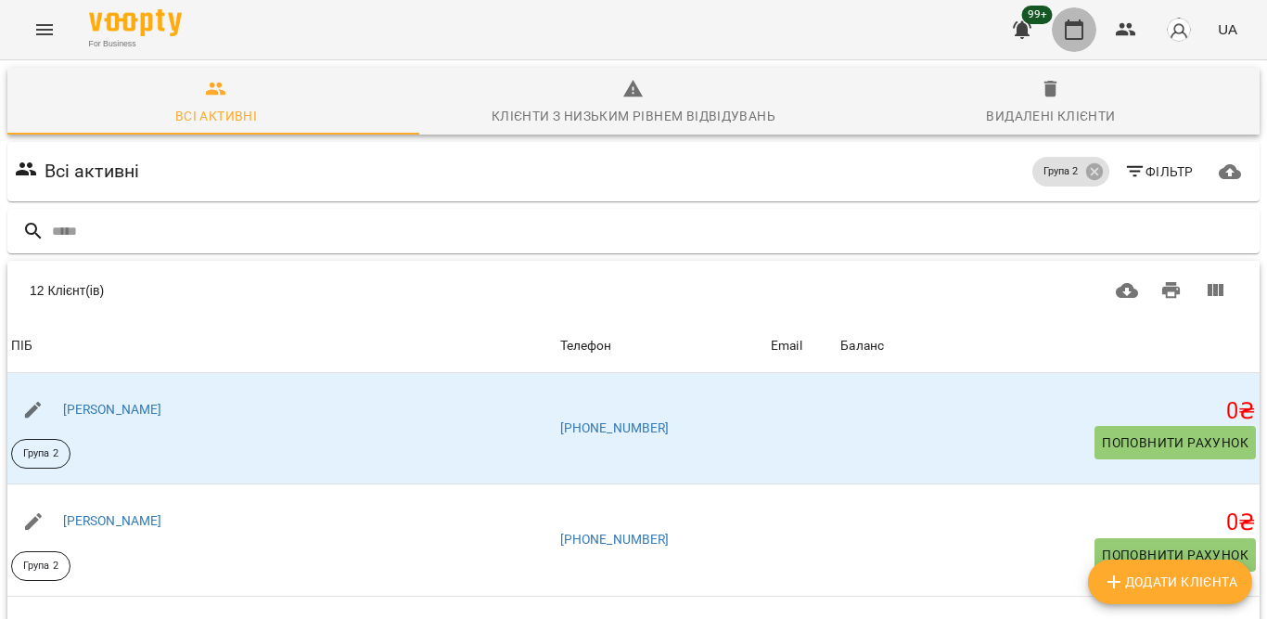
click at [1062, 35] on button "button" at bounding box center [1074, 29] width 45 height 45
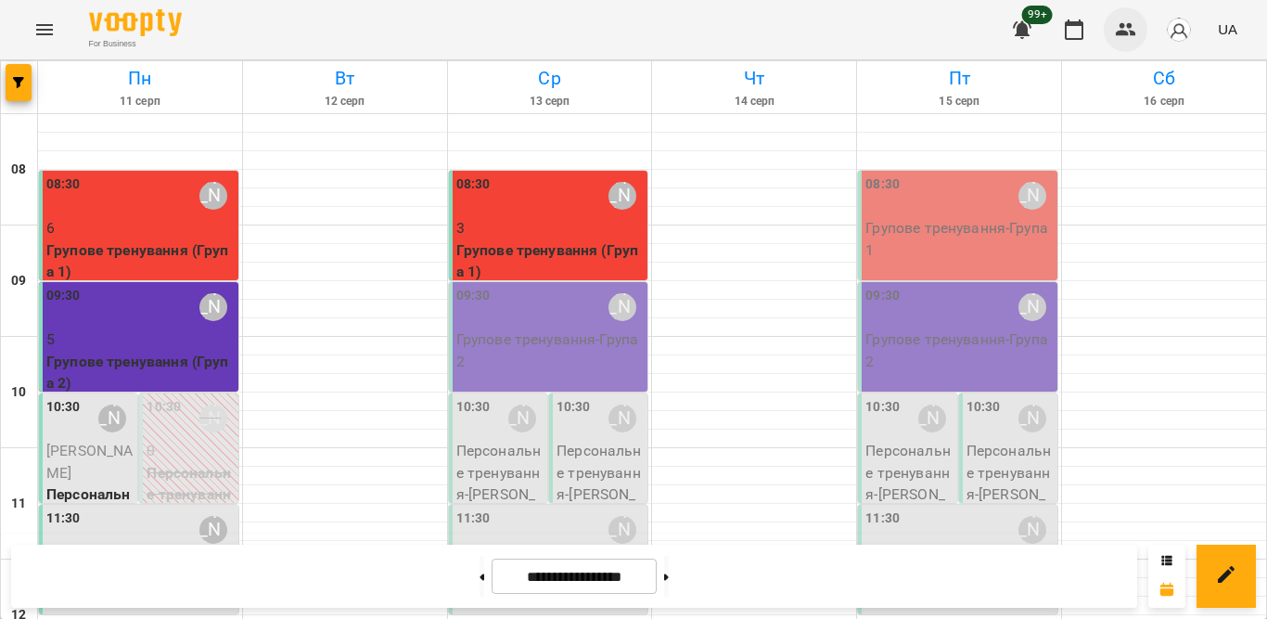
click at [1119, 29] on icon "button" at bounding box center [1126, 30] width 22 height 22
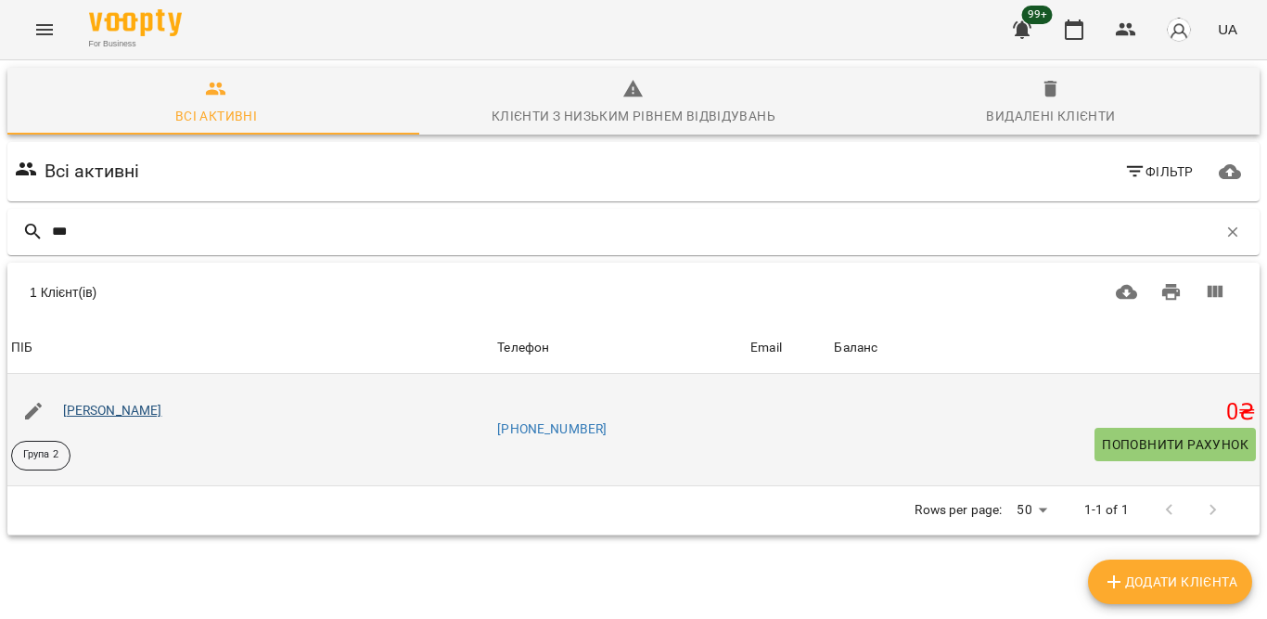
type input "***"
click at [89, 414] on link "[PERSON_NAME]" at bounding box center [112, 410] width 99 height 15
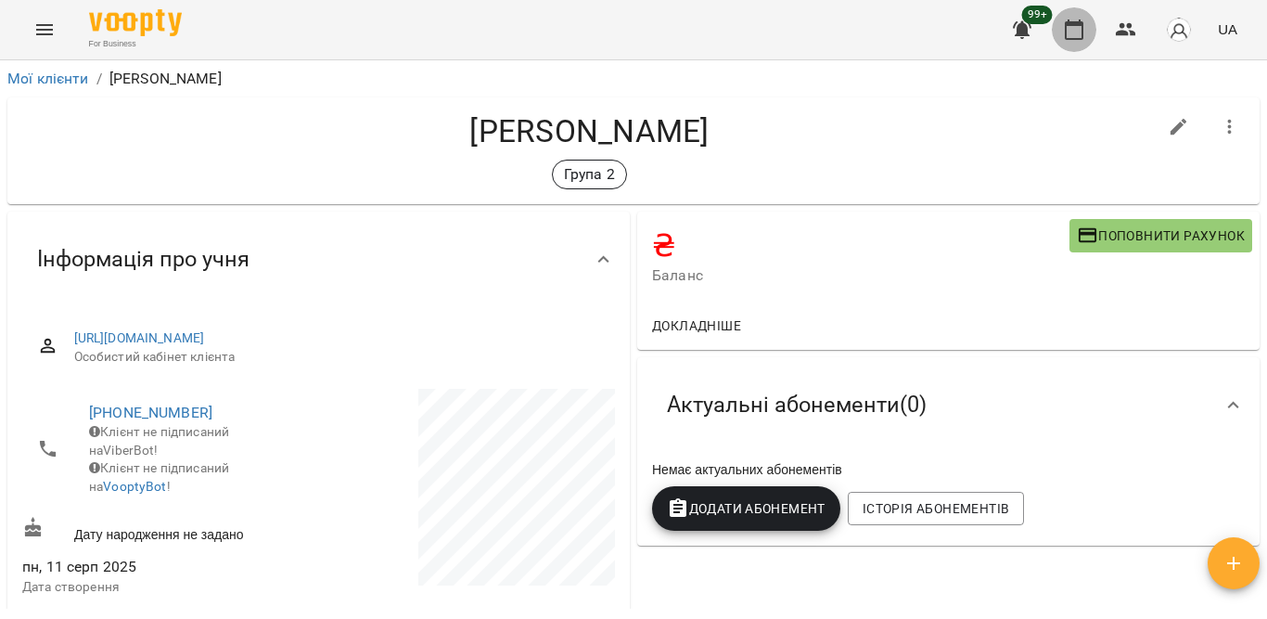
click at [1081, 26] on icon "button" at bounding box center [1074, 29] width 19 height 20
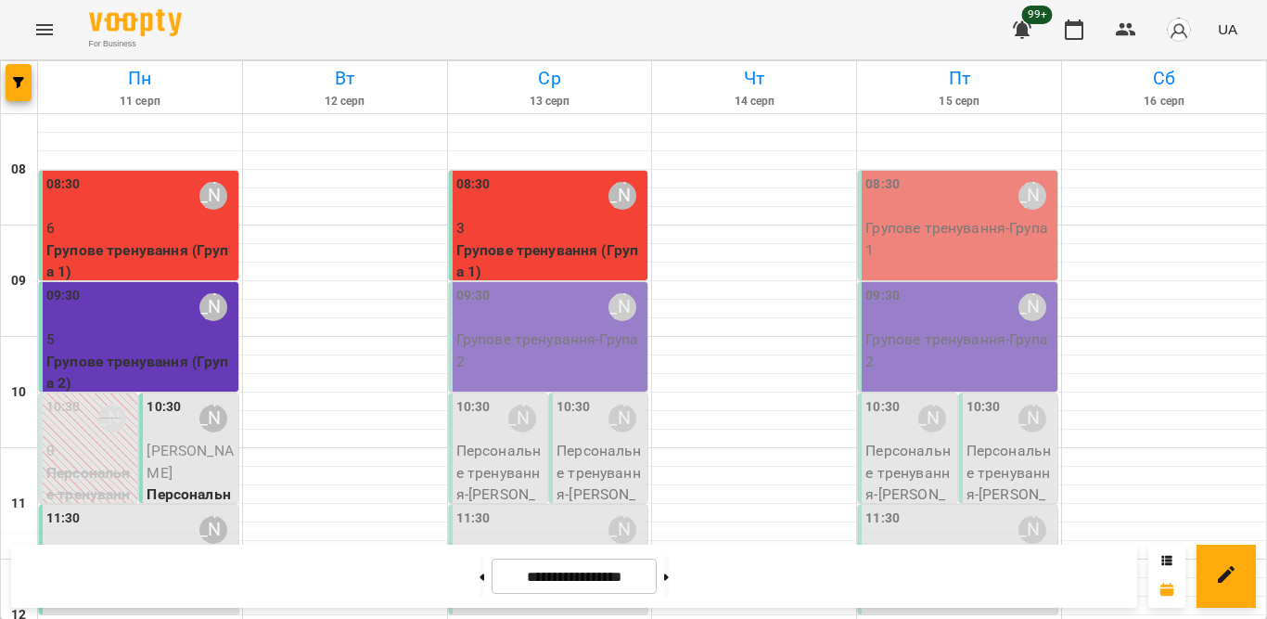
click at [525, 351] on p "Групове тренування - Група 2" at bounding box center [550, 350] width 188 height 44
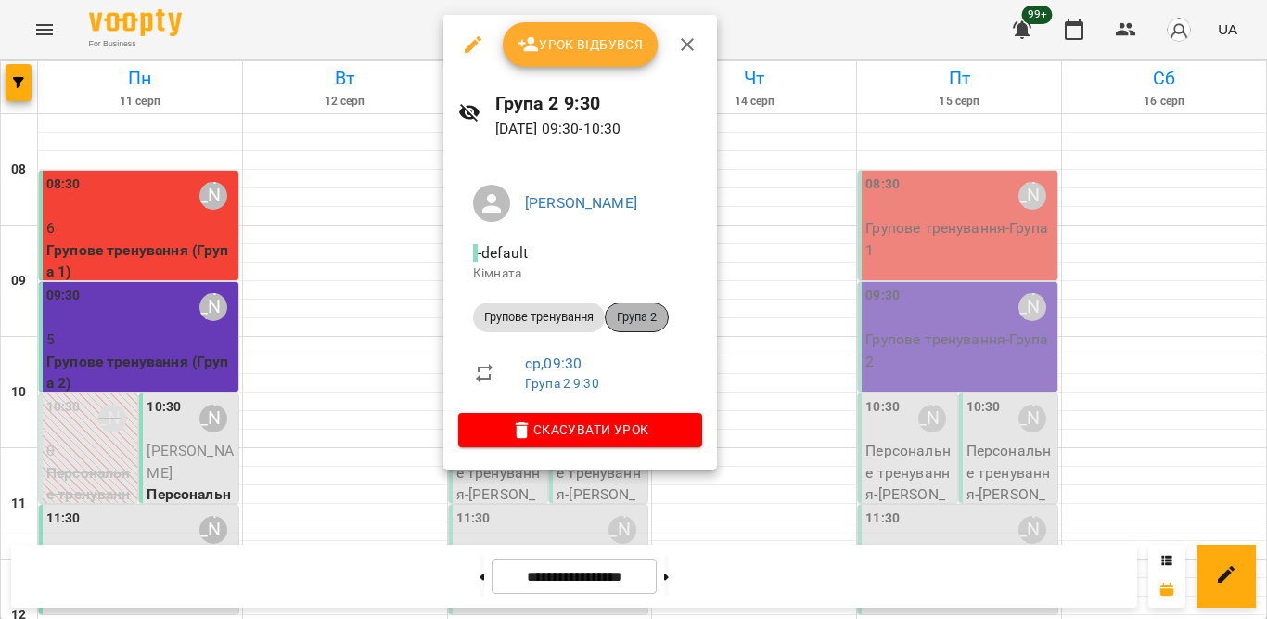
click at [644, 324] on span "Група 2" at bounding box center [637, 317] width 62 height 17
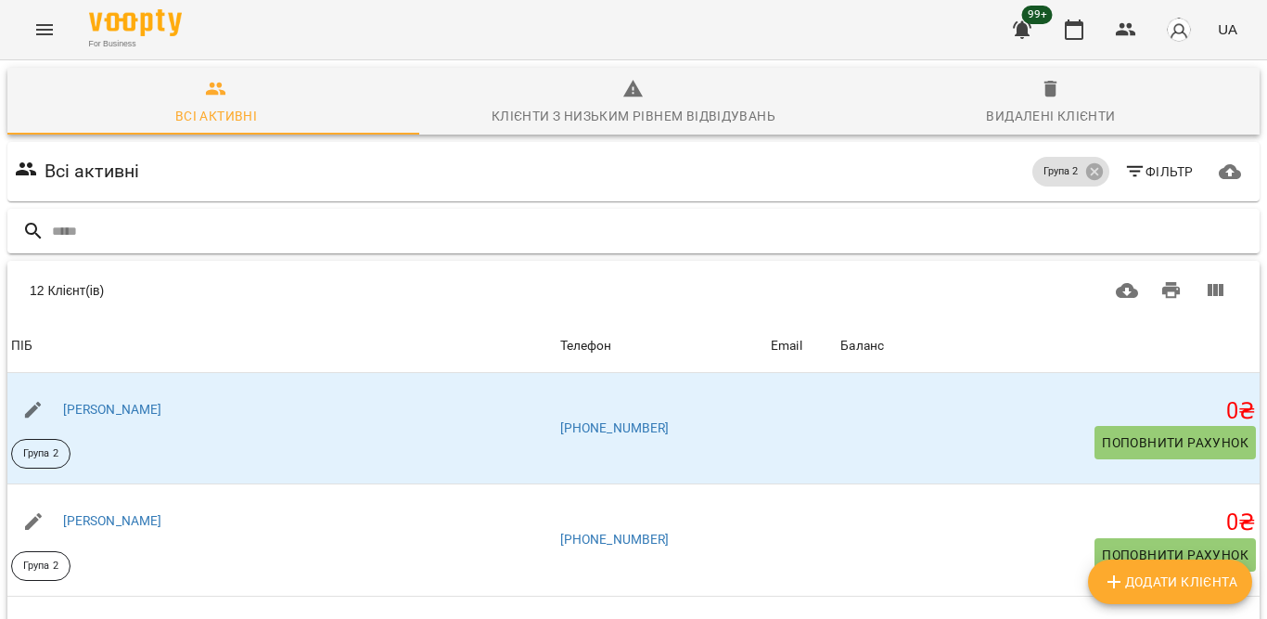
click at [480, 233] on input "text" at bounding box center [652, 231] width 1200 height 31
type input "**"
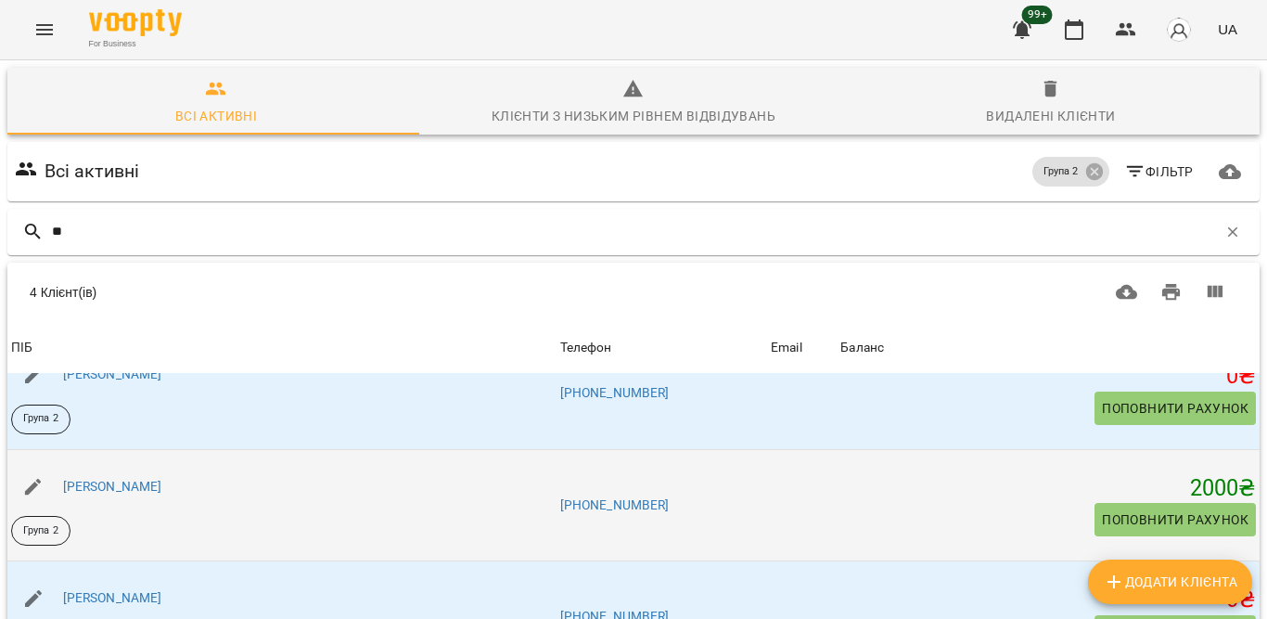
scroll to position [280, 0]
